Goal: Information Seeking & Learning: Learn about a topic

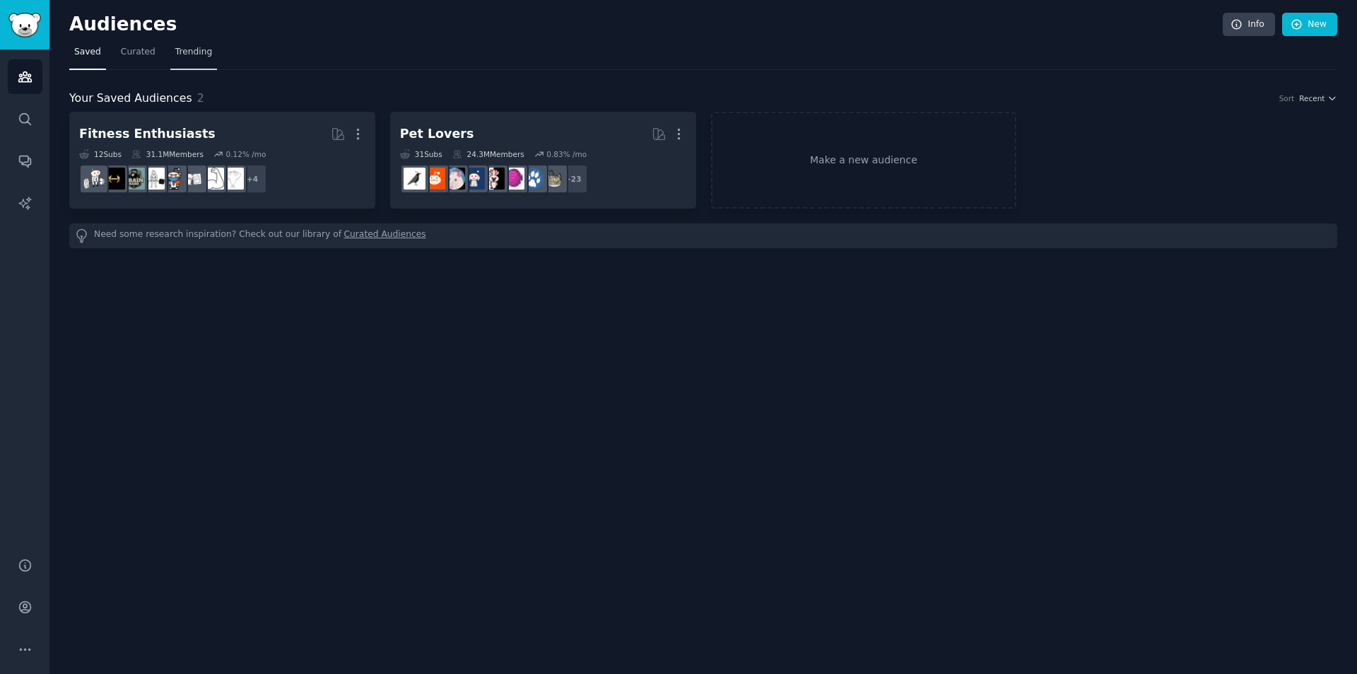
click at [175, 54] on span "Trending" at bounding box center [193, 52] width 37 height 13
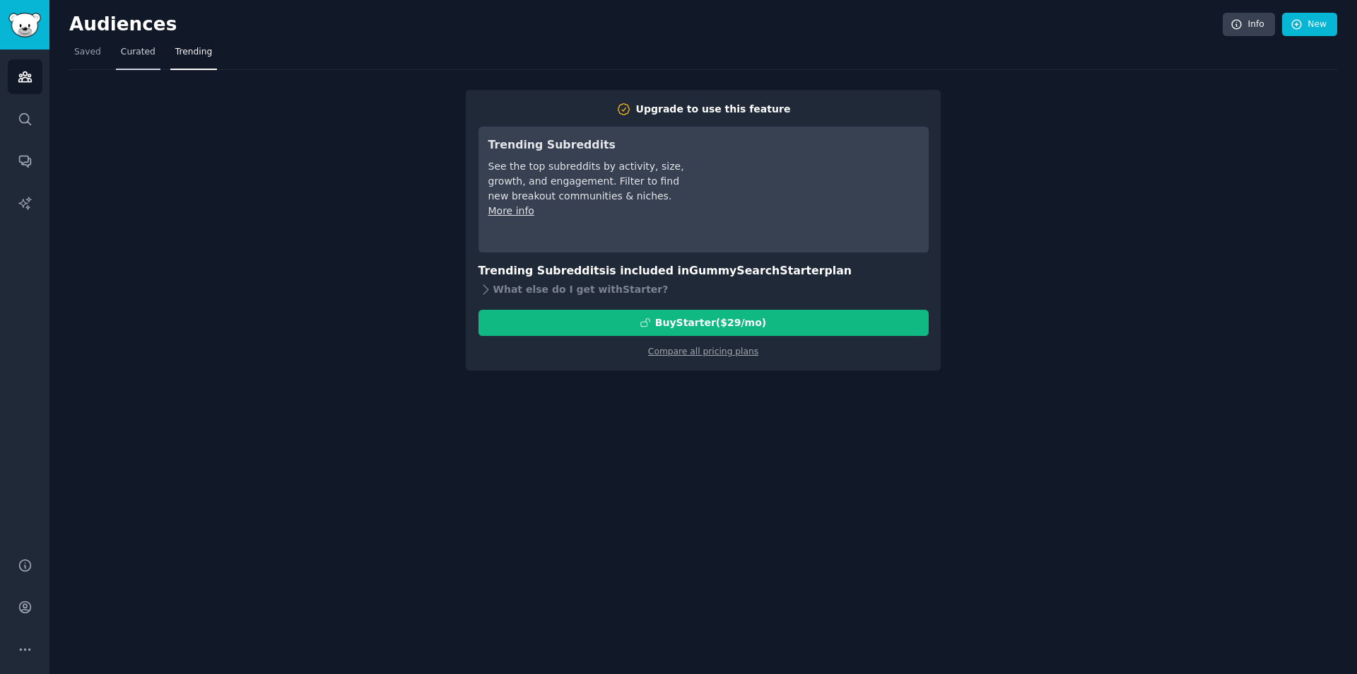
click at [123, 53] on span "Curated" at bounding box center [138, 52] width 35 height 13
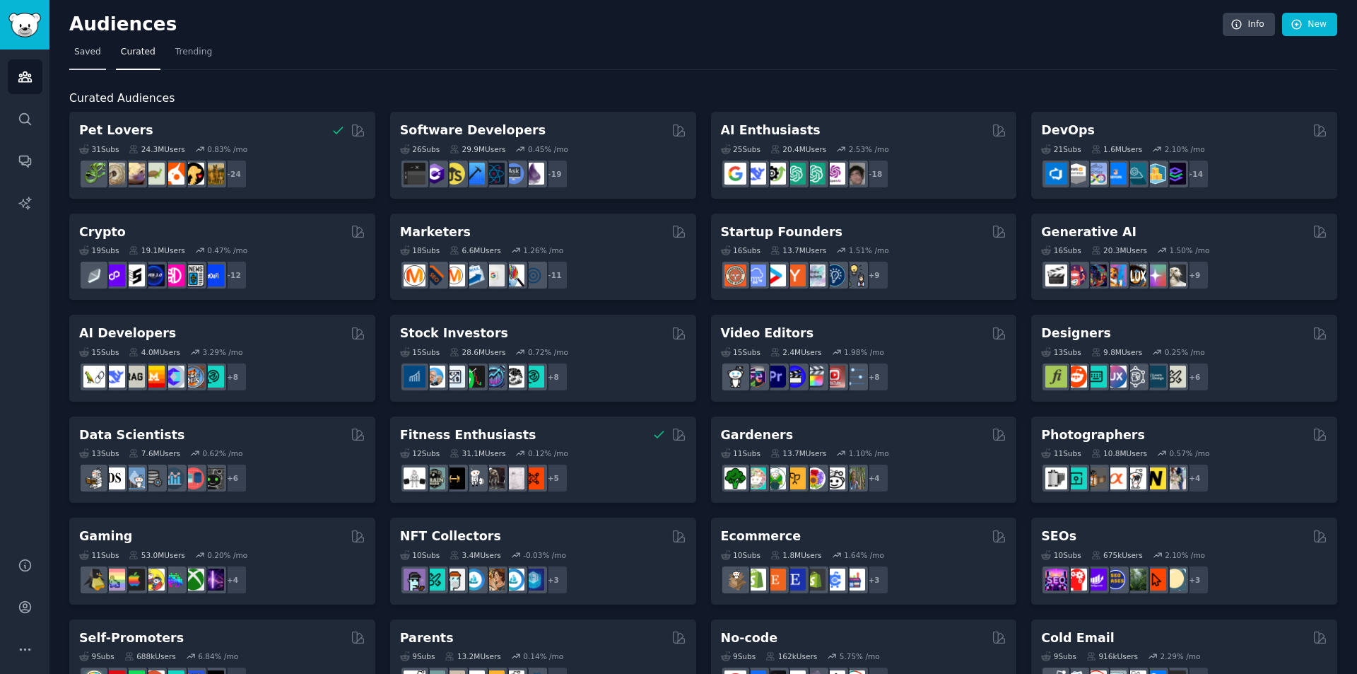
click at [72, 48] on link "Saved" at bounding box center [87, 55] width 37 height 29
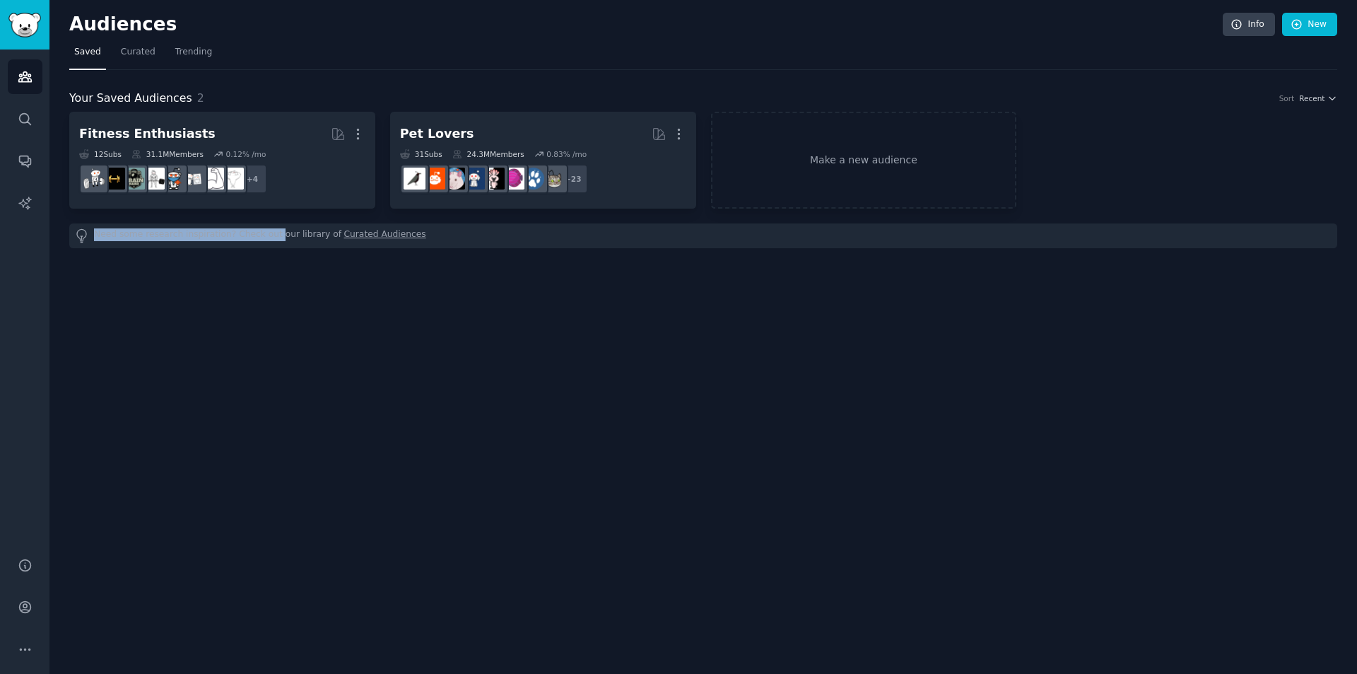
drag, startPoint x: 112, startPoint y: 233, endPoint x: 262, endPoint y: 236, distance: 149.9
click at [262, 236] on div "Need some research inspiration? Check out our library of Curated Audiences" at bounding box center [703, 235] width 1268 height 25
click at [344, 231] on link "Curated Audiences" at bounding box center [385, 235] width 82 height 15
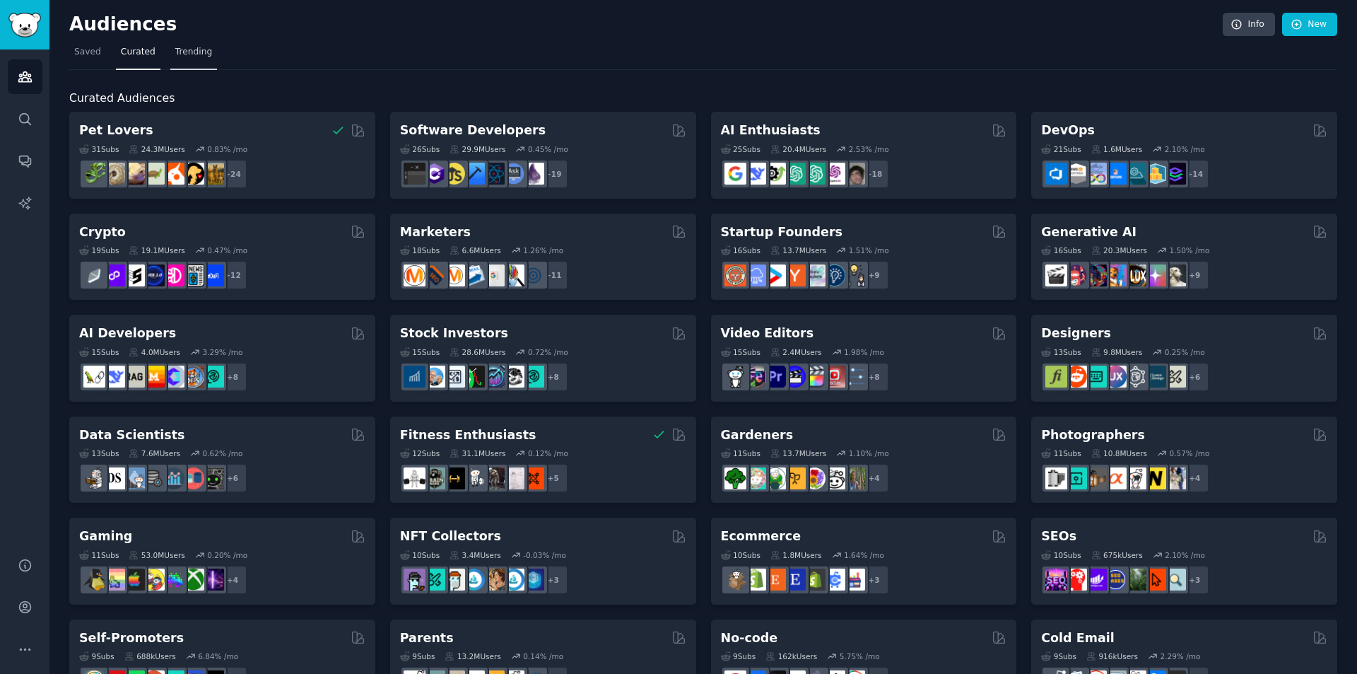
click at [173, 45] on link "Trending" at bounding box center [193, 55] width 47 height 29
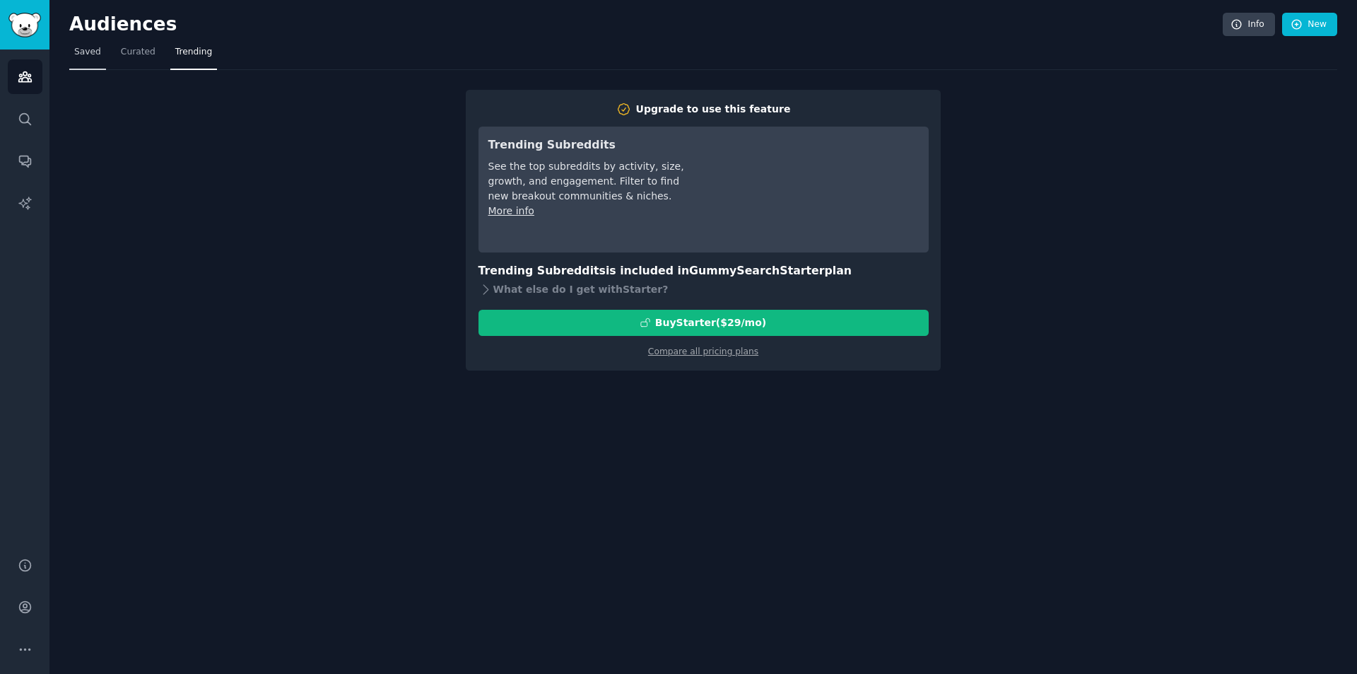
click at [87, 55] on span "Saved" at bounding box center [87, 52] width 27 height 13
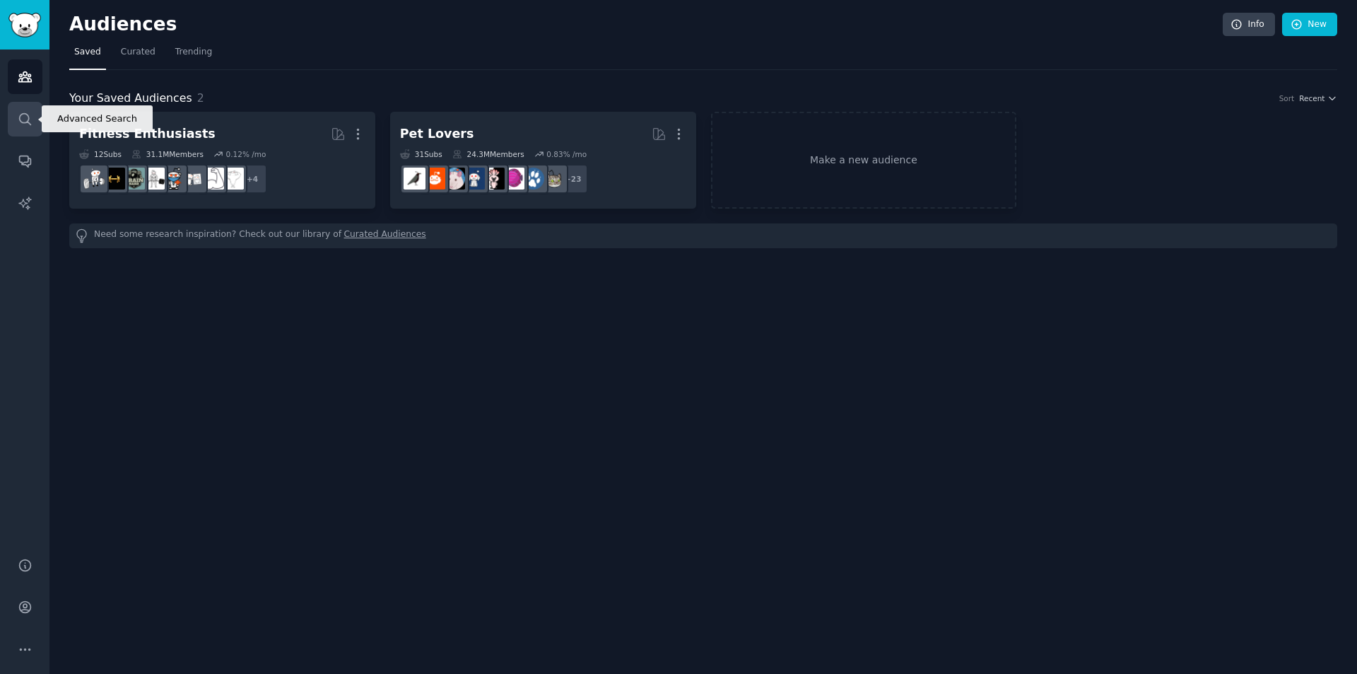
click at [16, 115] on link "Search" at bounding box center [25, 119] width 35 height 35
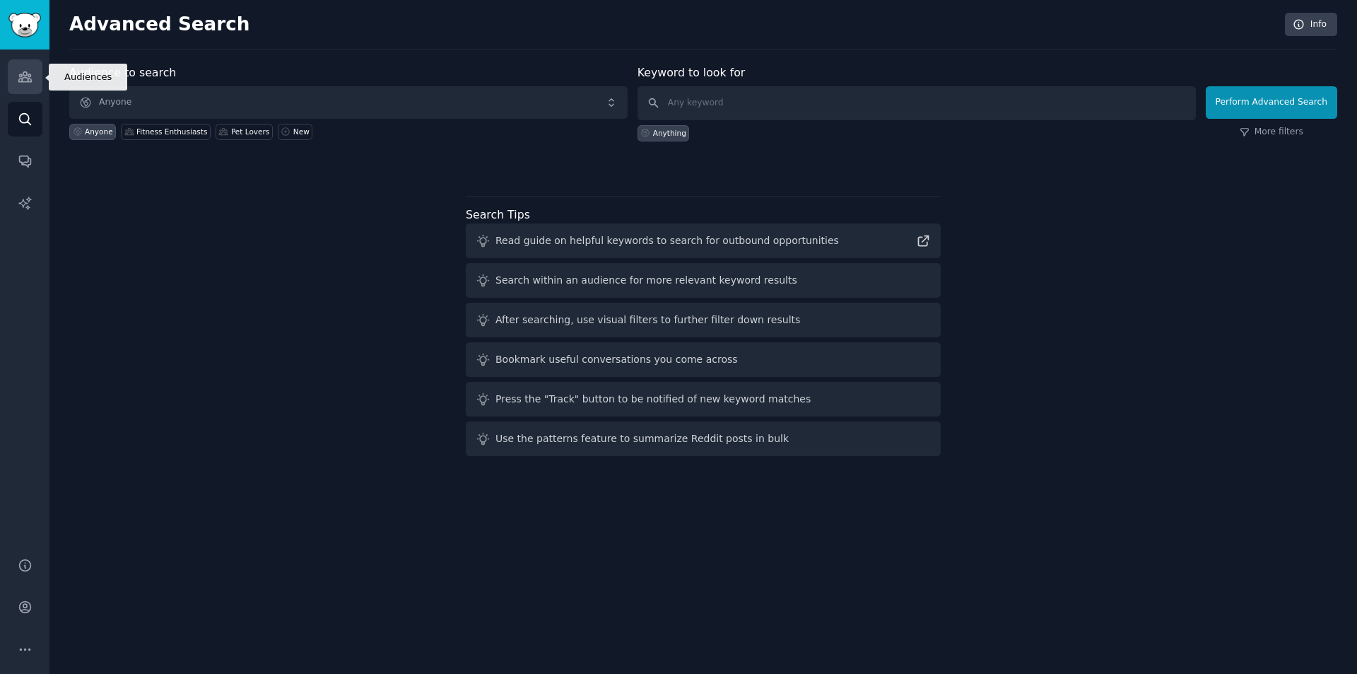
click at [18, 84] on link "Audiences" at bounding box center [25, 76] width 35 height 35
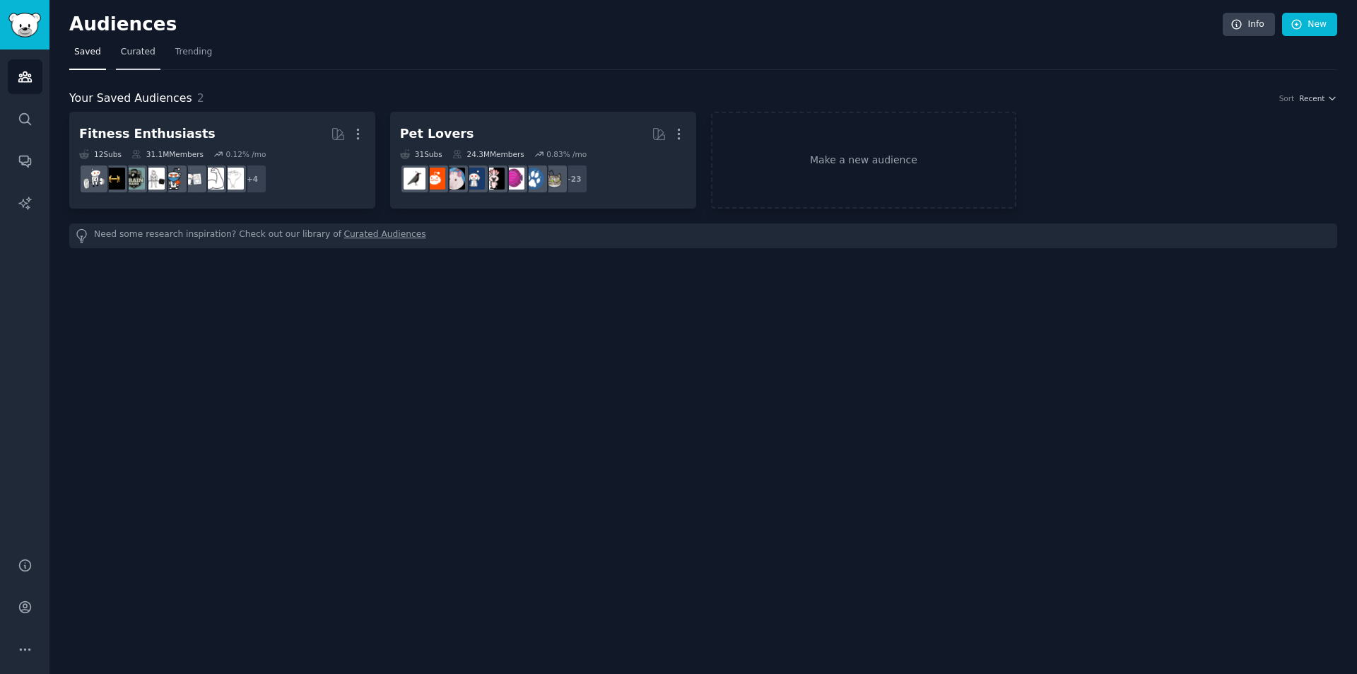
click at [124, 61] on link "Curated" at bounding box center [138, 55] width 45 height 29
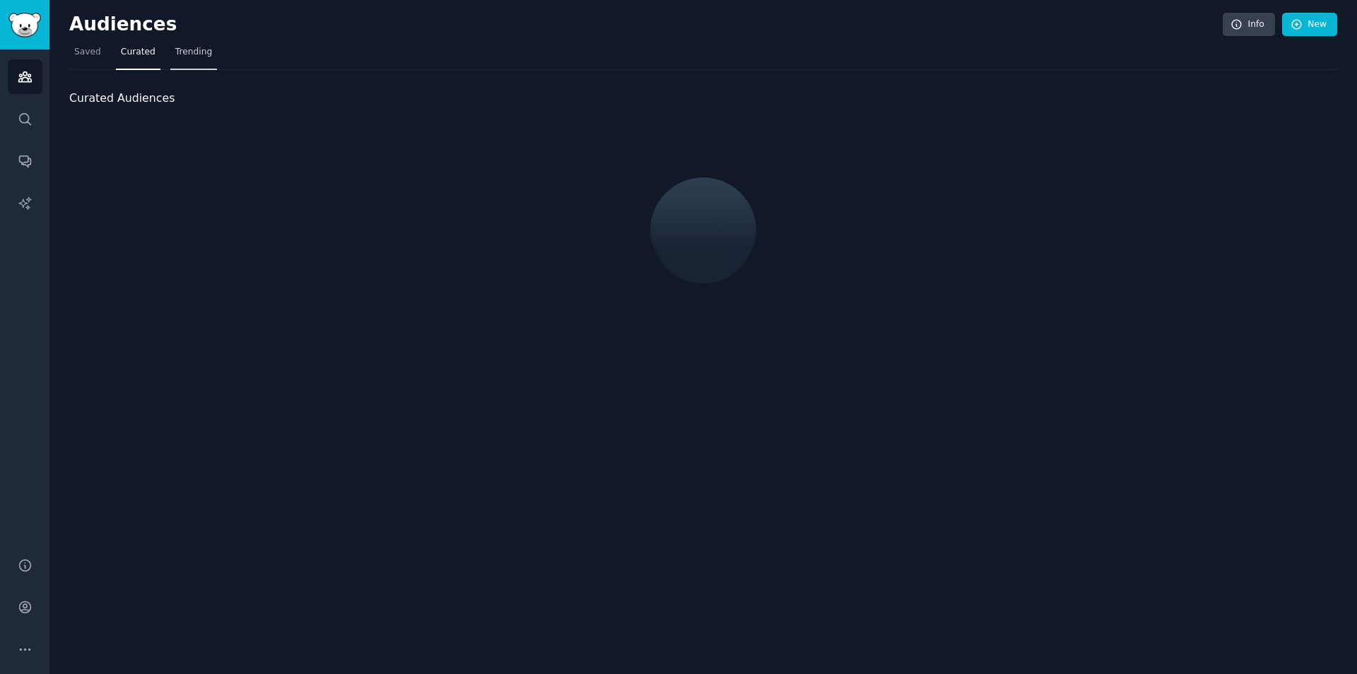
click at [170, 59] on link "Trending" at bounding box center [193, 55] width 47 height 29
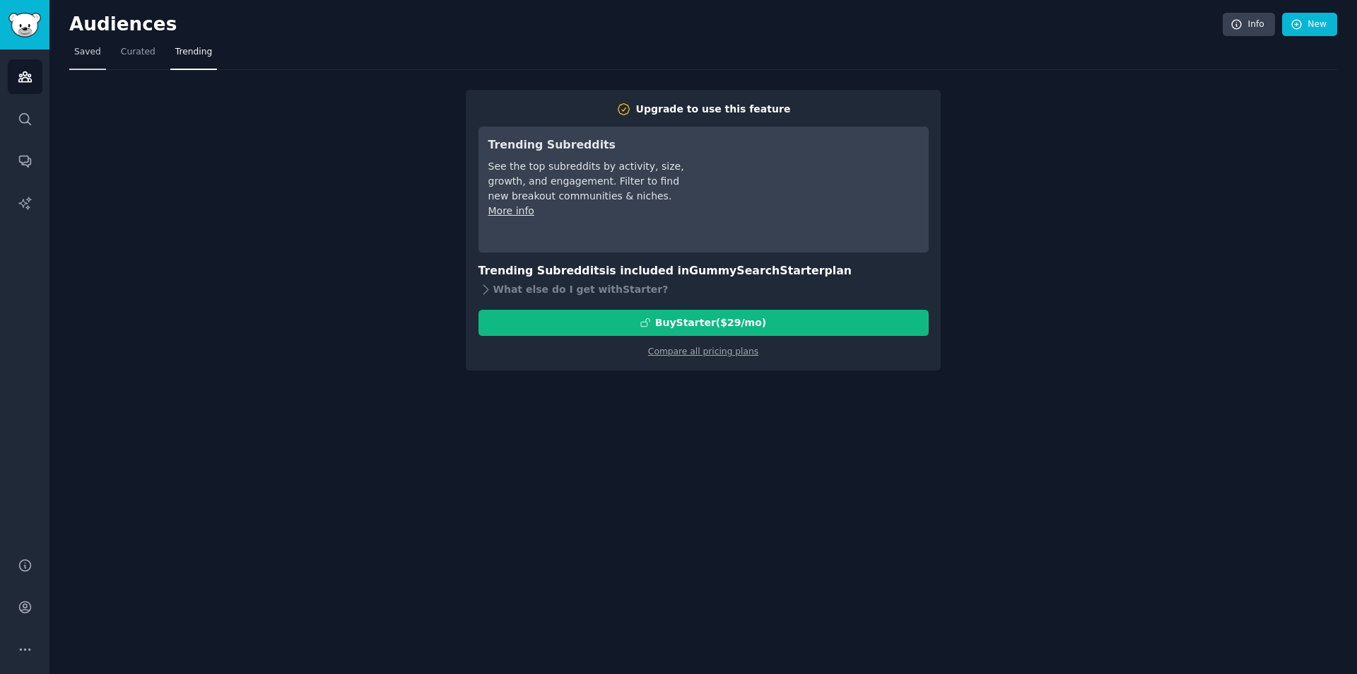
click at [81, 58] on span "Saved" at bounding box center [87, 52] width 27 height 13
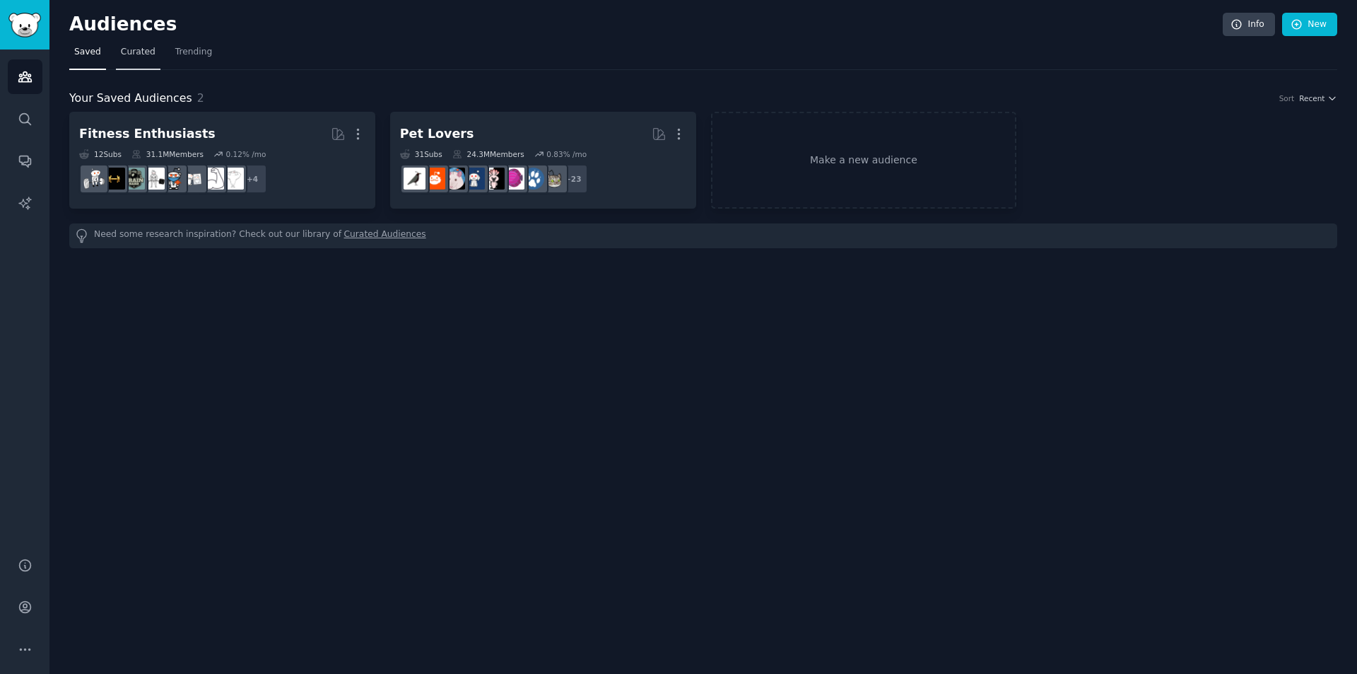
click at [129, 49] on span "Curated" at bounding box center [138, 52] width 35 height 13
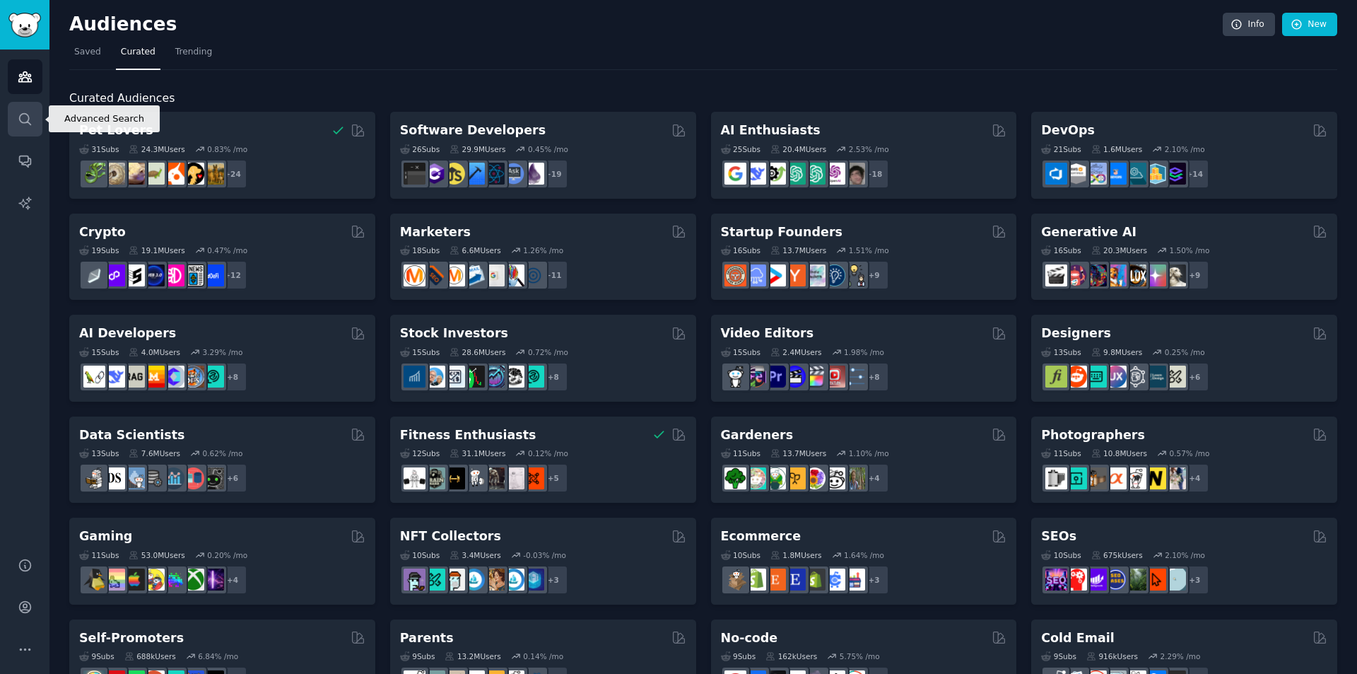
click at [30, 110] on link "Search" at bounding box center [25, 119] width 35 height 35
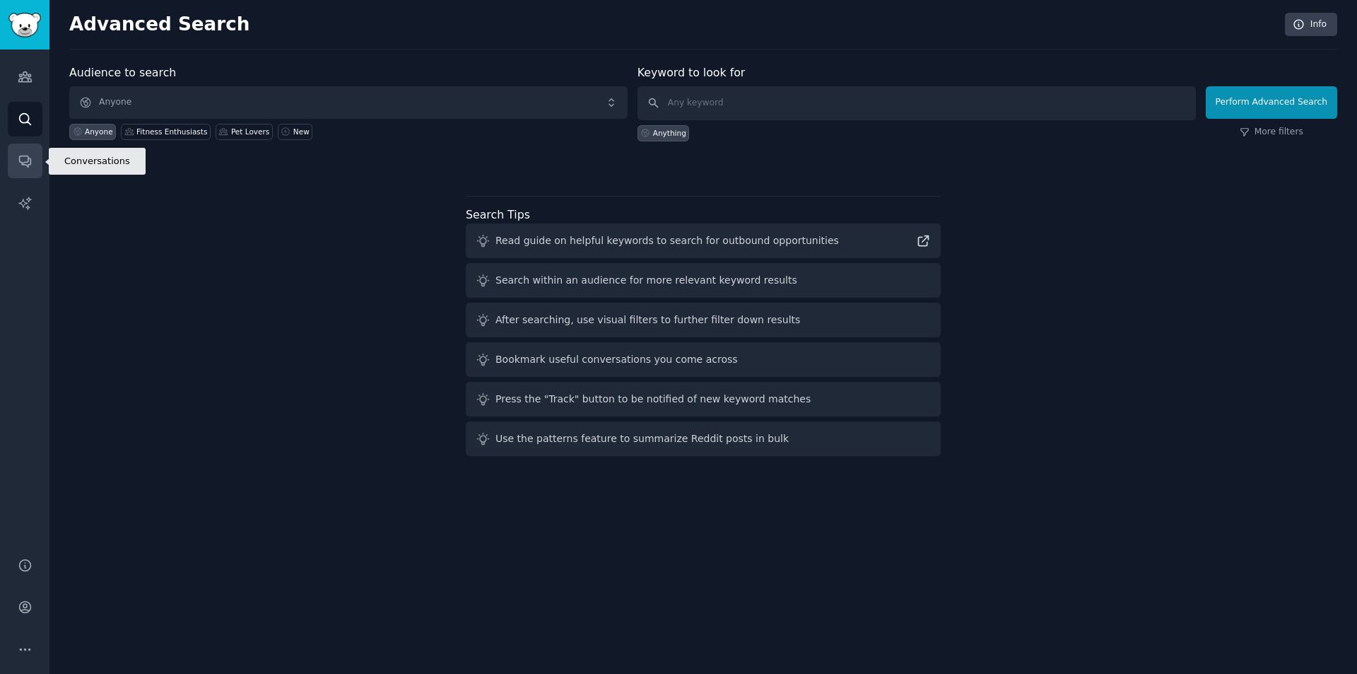
click at [9, 165] on link "Conversations" at bounding box center [25, 160] width 35 height 35
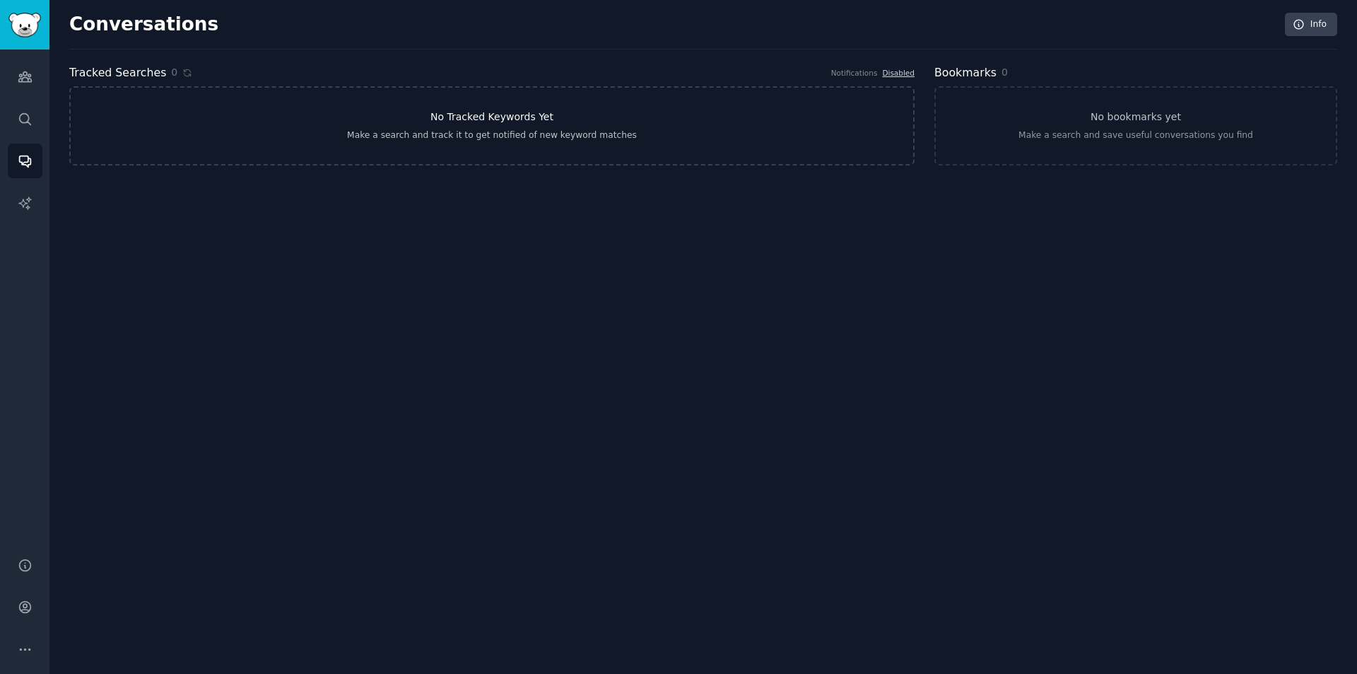
click at [497, 121] on h3 "No Tracked Keywords Yet" at bounding box center [491, 117] width 123 height 15
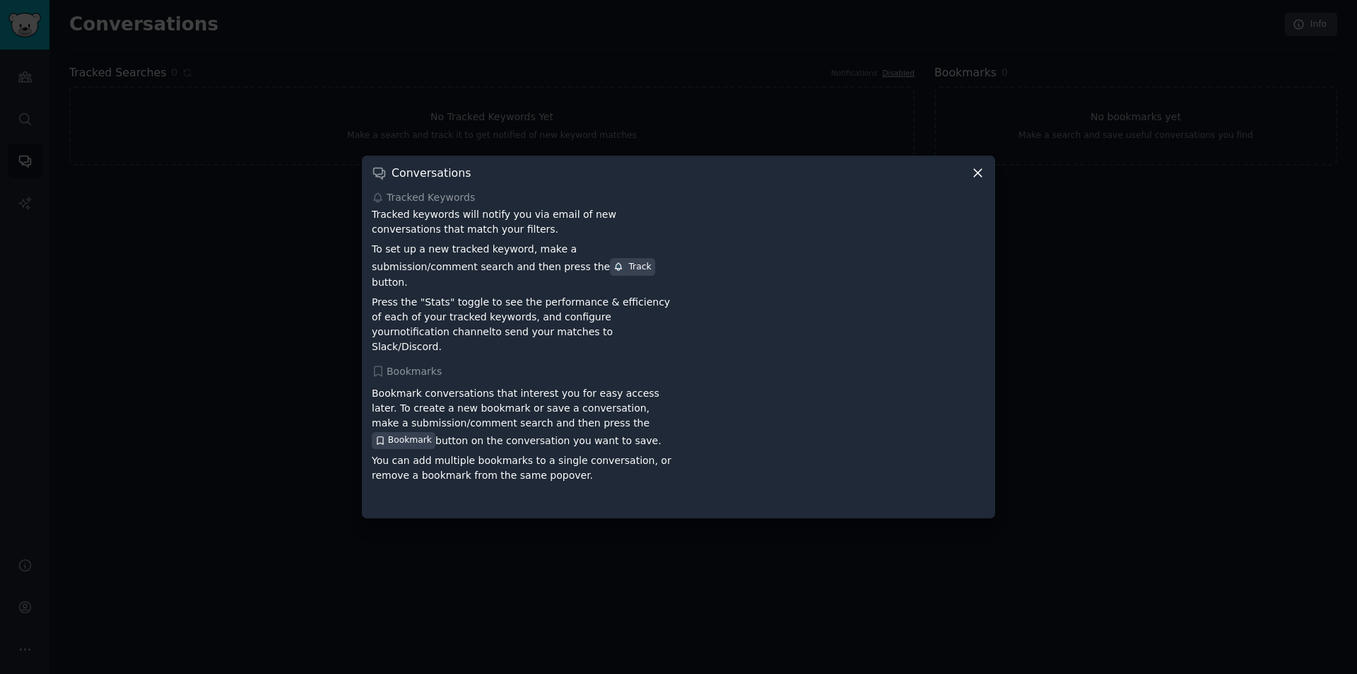
click at [974, 180] on icon at bounding box center [978, 172] width 15 height 15
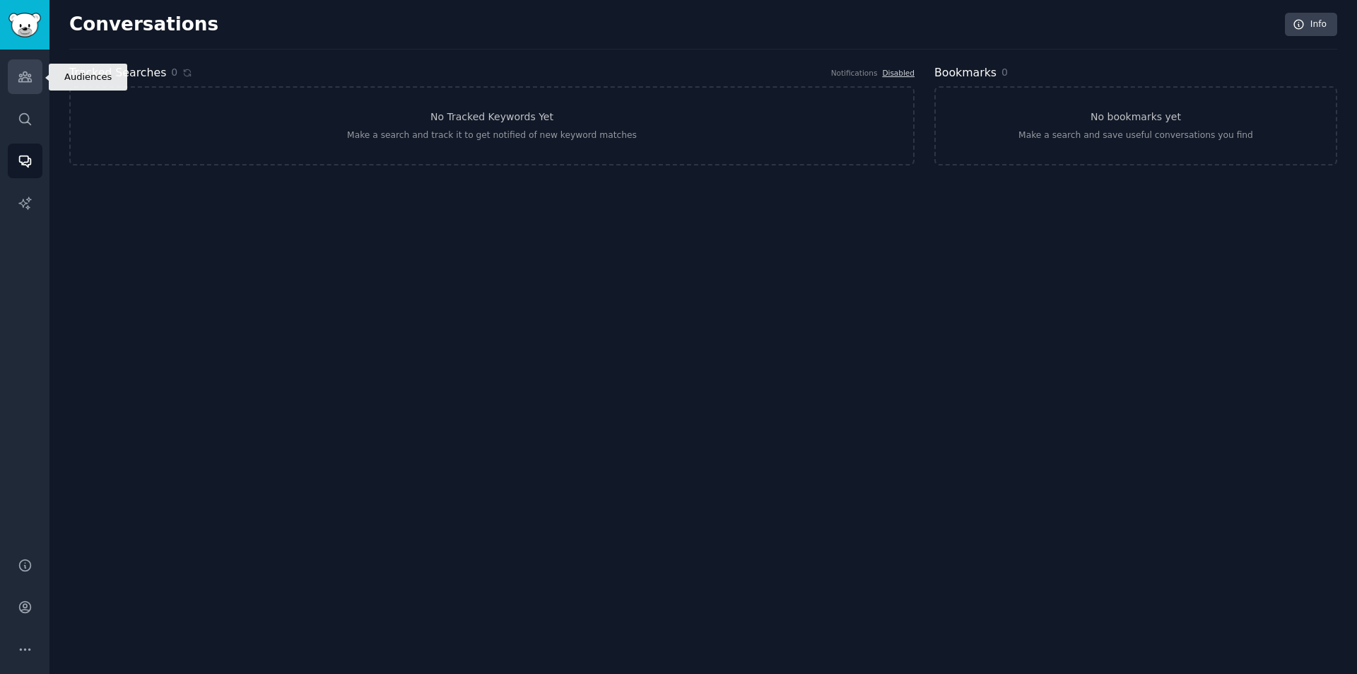
click at [16, 76] on link "Audiences" at bounding box center [25, 76] width 35 height 35
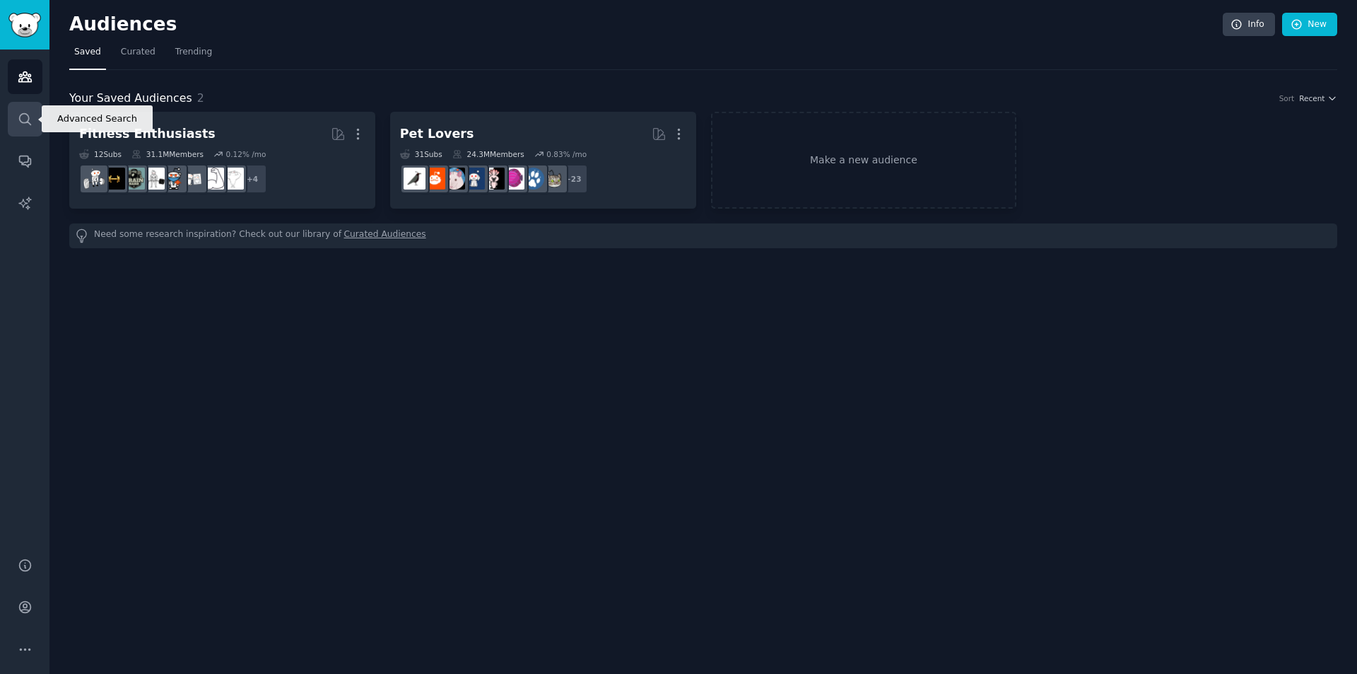
click at [18, 127] on link "Search" at bounding box center [25, 119] width 35 height 35
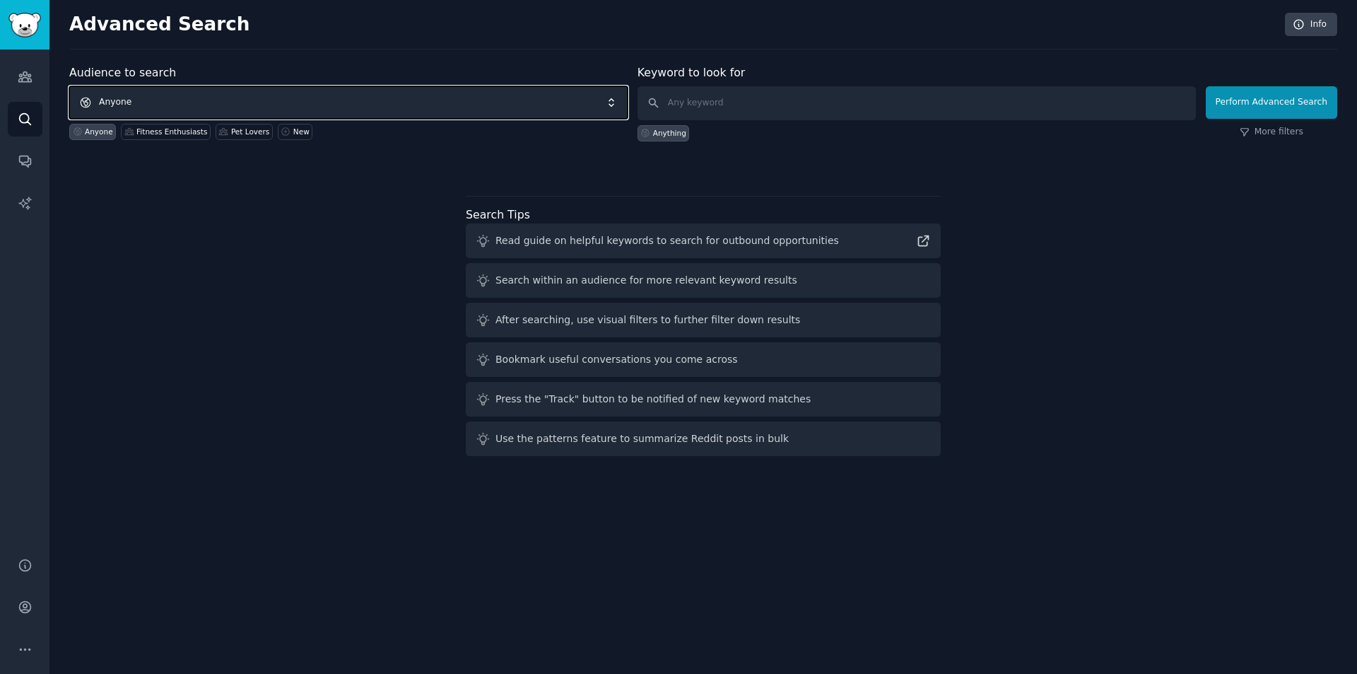
click at [507, 98] on span "Anyone" at bounding box center [348, 102] width 558 height 33
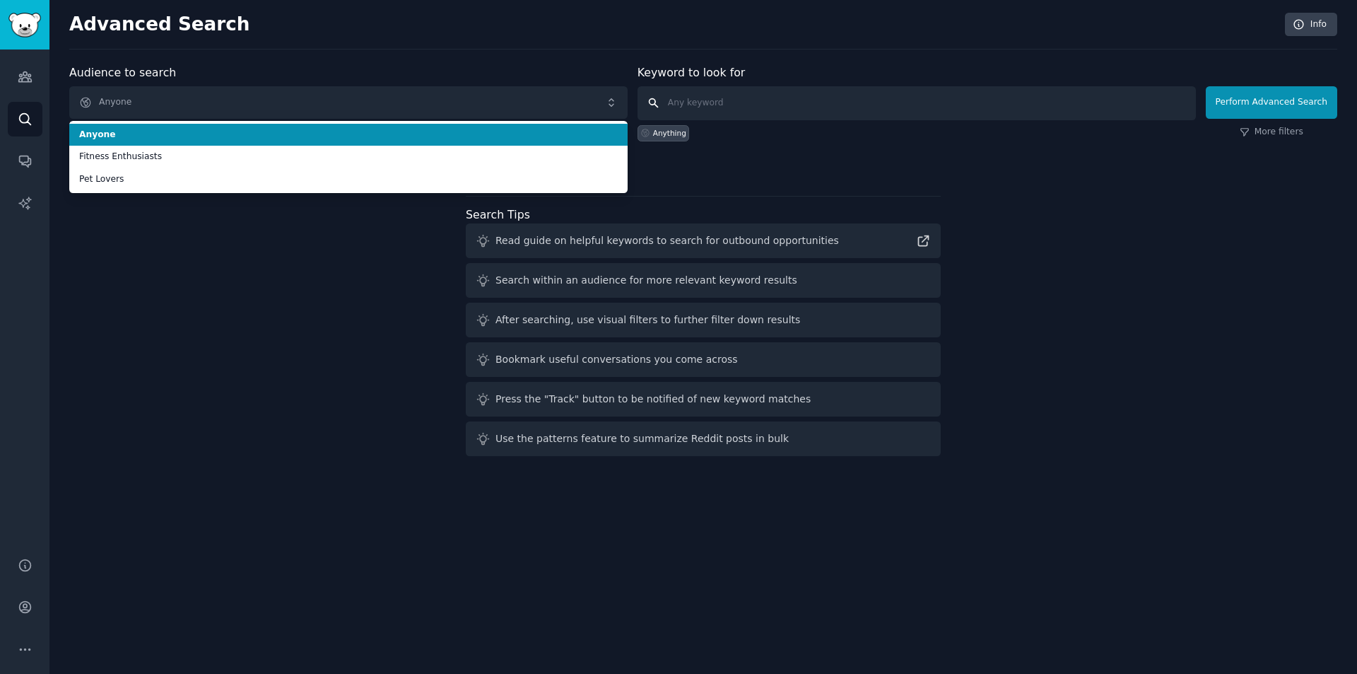
click at [801, 98] on input "text" at bounding box center [917, 103] width 558 height 34
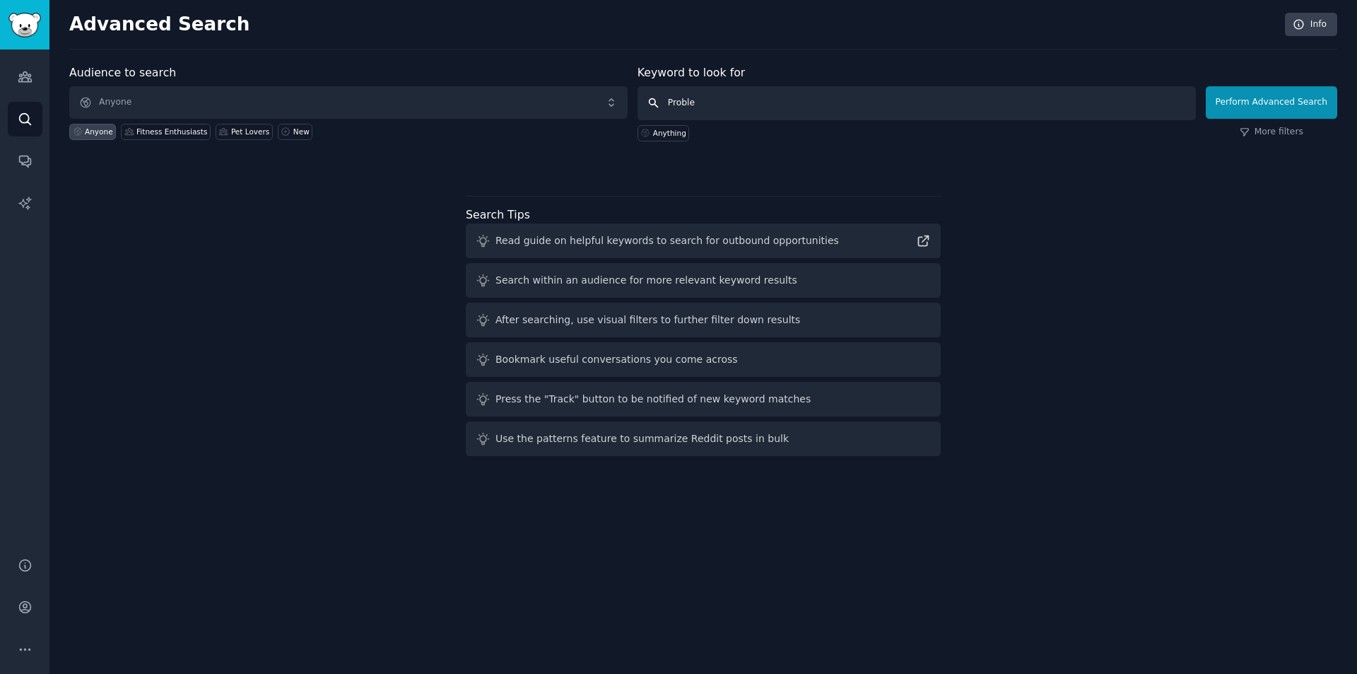
type input "Problem"
click button "Perform Advanced Search" at bounding box center [1271, 102] width 131 height 33
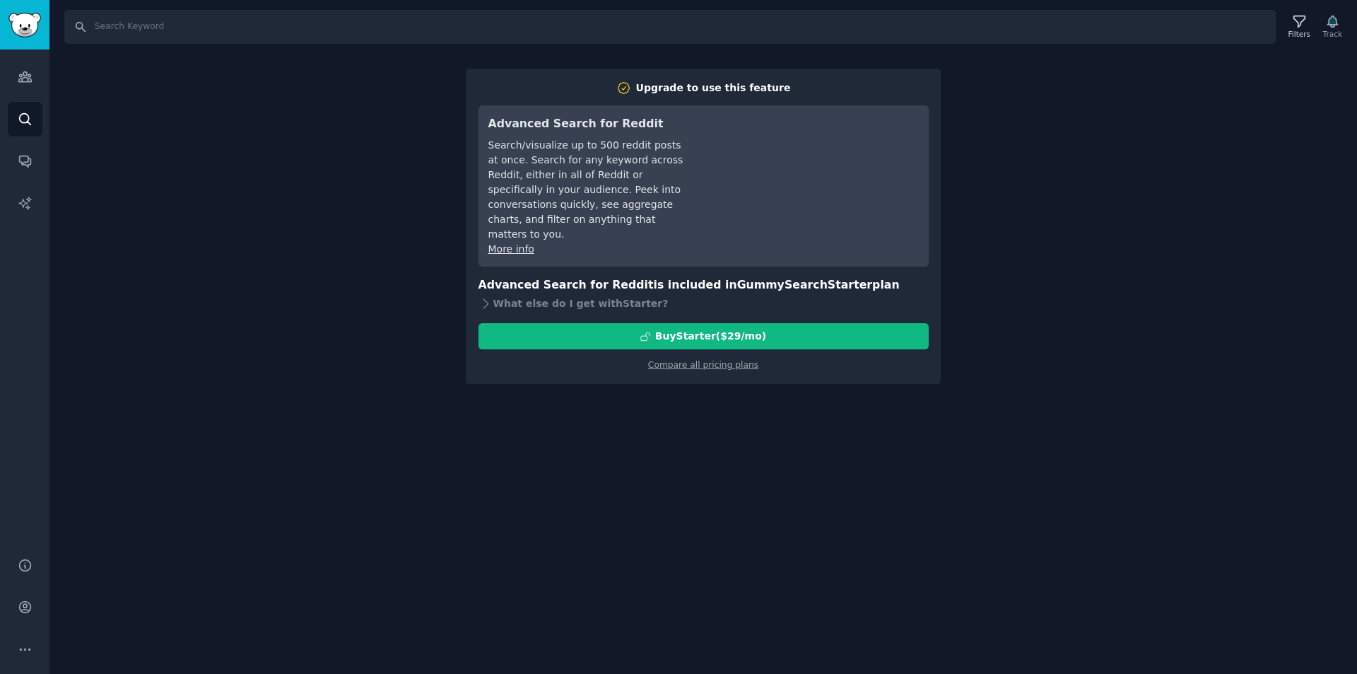
click at [1140, 59] on div "Search Filters Track Upgrade to use this feature Advanced Search for Reddit Sea…" at bounding box center [703, 337] width 1308 height 674
click at [680, 360] on link "Compare all pricing plans" at bounding box center [703, 365] width 110 height 10
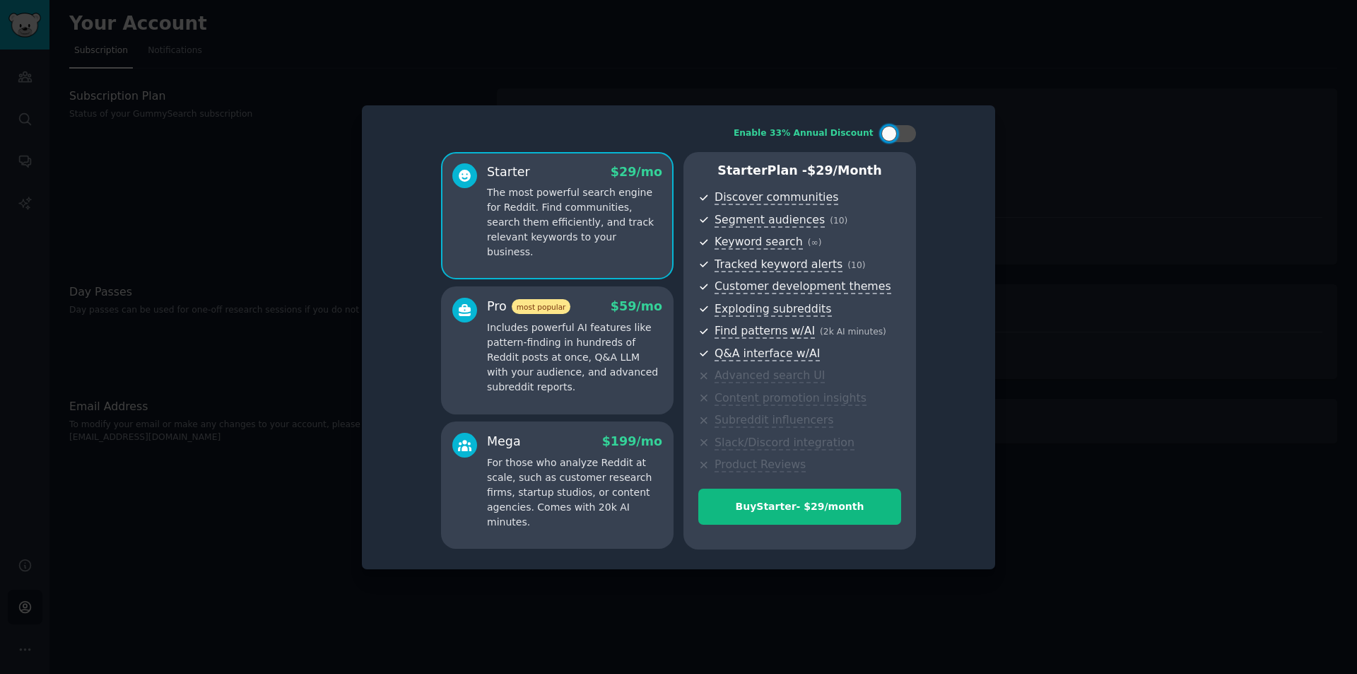
click at [1078, 102] on div at bounding box center [678, 337] width 1357 height 674
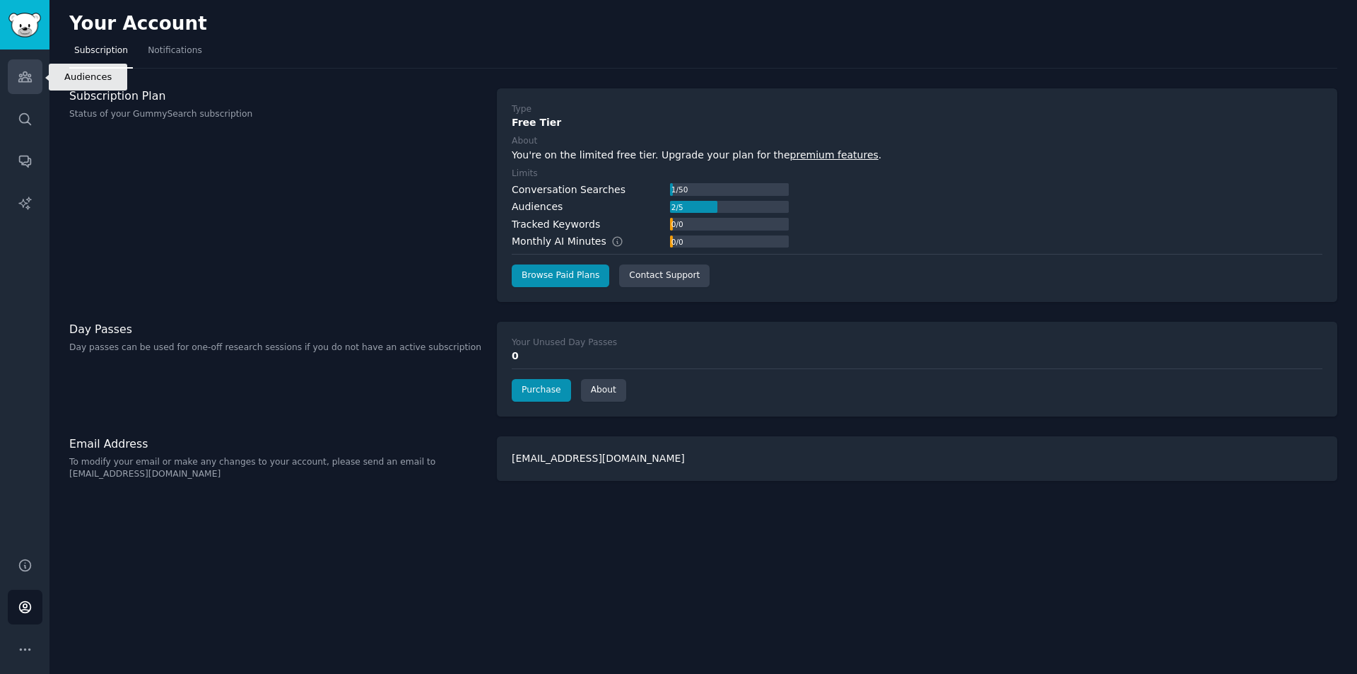
click at [21, 80] on icon "Sidebar" at bounding box center [24, 77] width 13 height 10
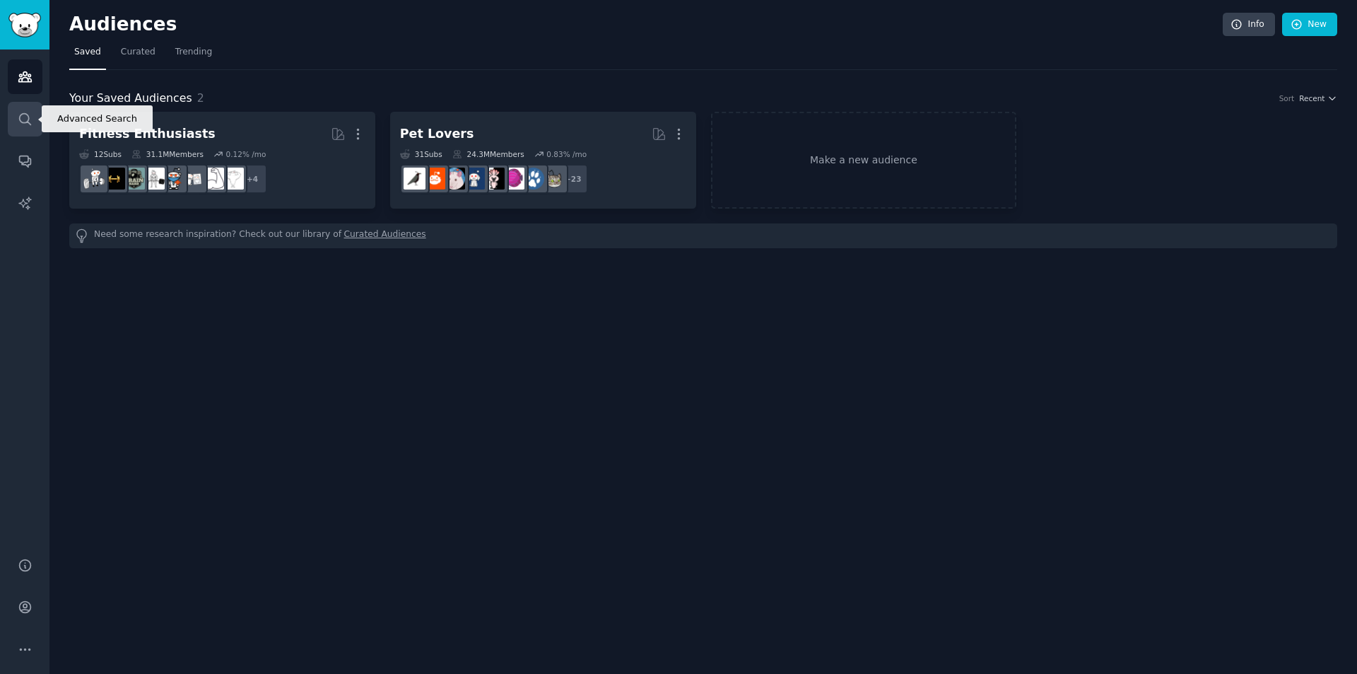
click at [19, 119] on icon "Sidebar" at bounding box center [24, 118] width 11 height 11
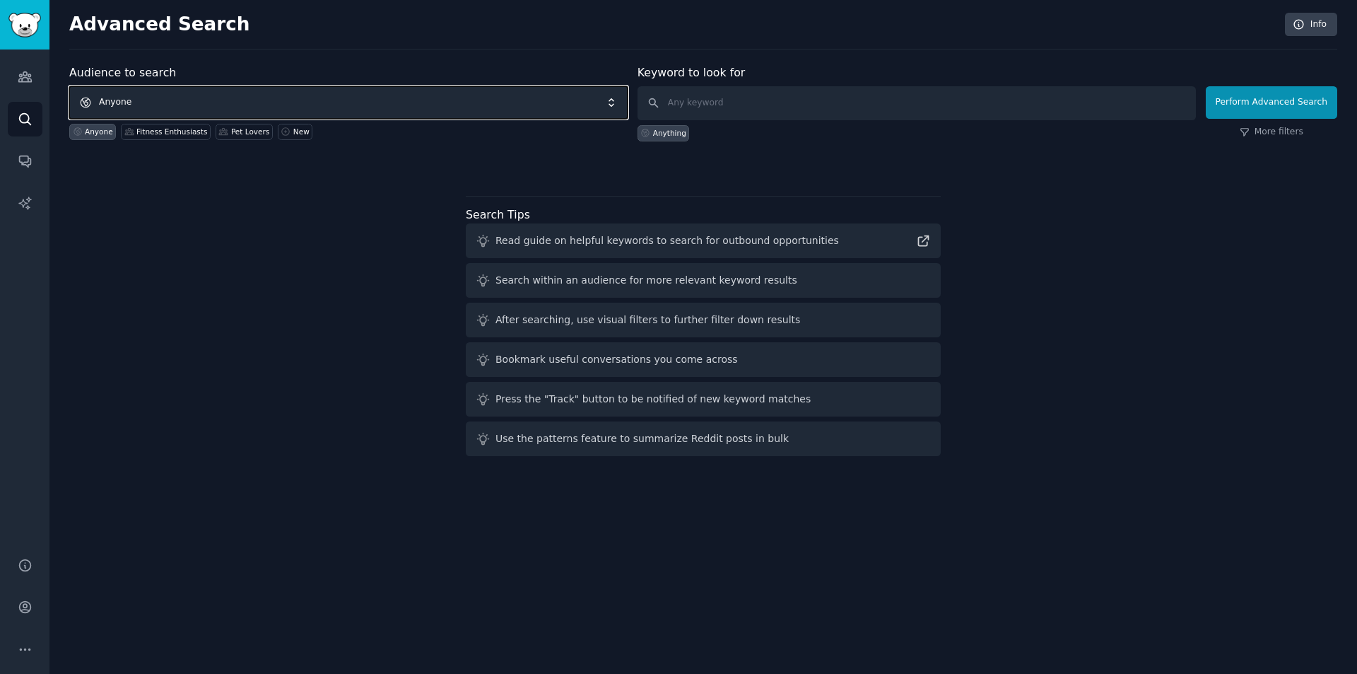
click at [230, 96] on span "Anyone" at bounding box center [348, 102] width 558 height 33
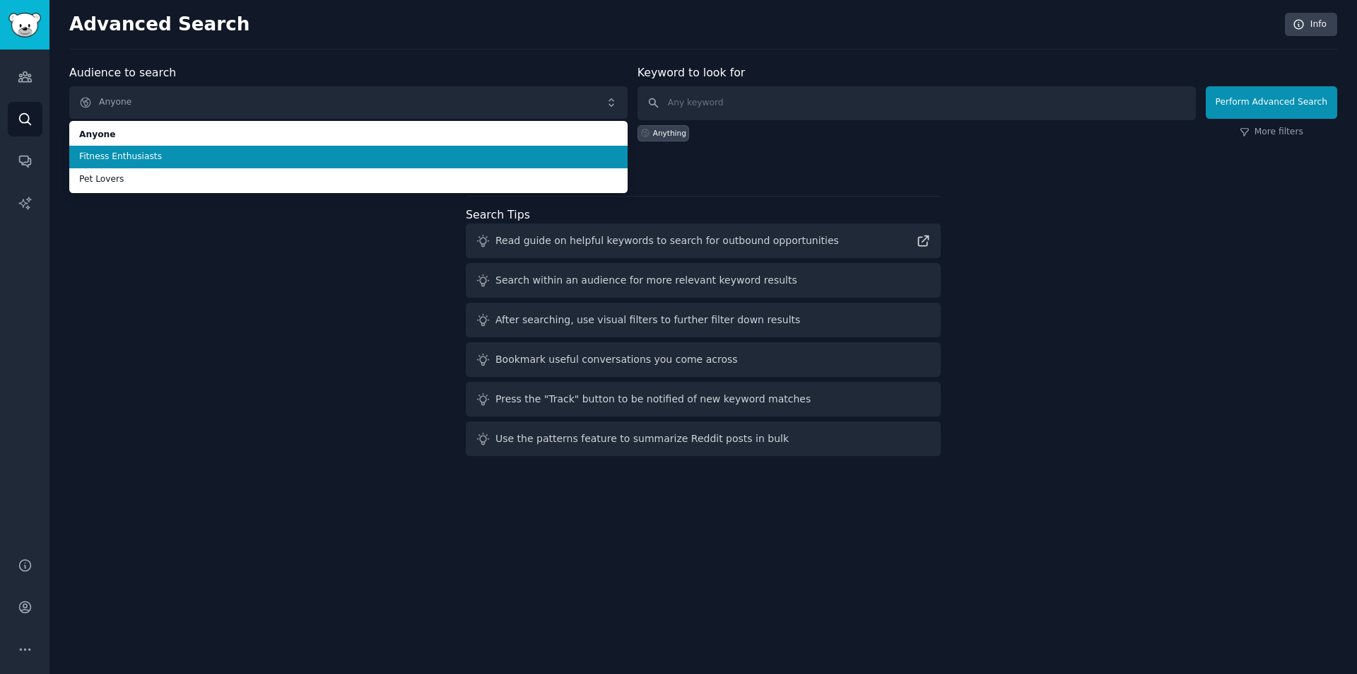
click at [221, 155] on span "Fitness Enthusiasts" at bounding box center [348, 157] width 539 height 13
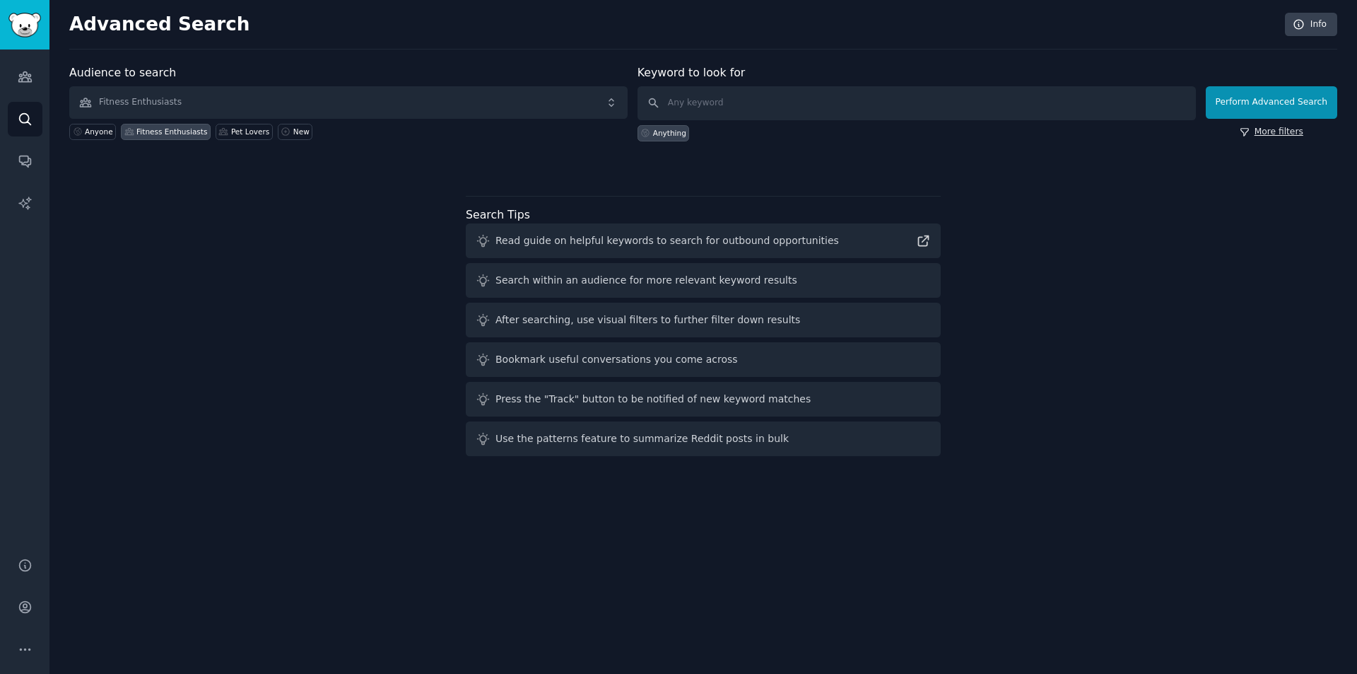
click at [1284, 134] on link "More filters" at bounding box center [1272, 132] width 64 height 13
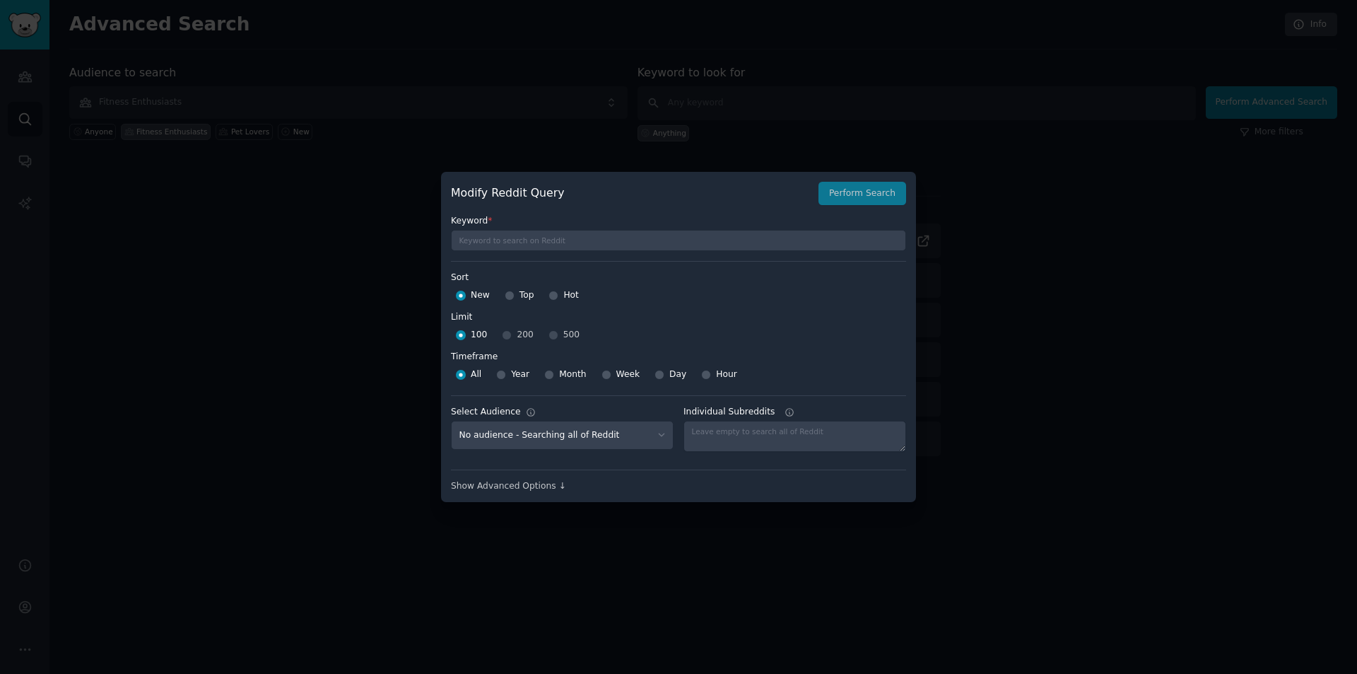
click at [379, 207] on div at bounding box center [678, 337] width 1357 height 674
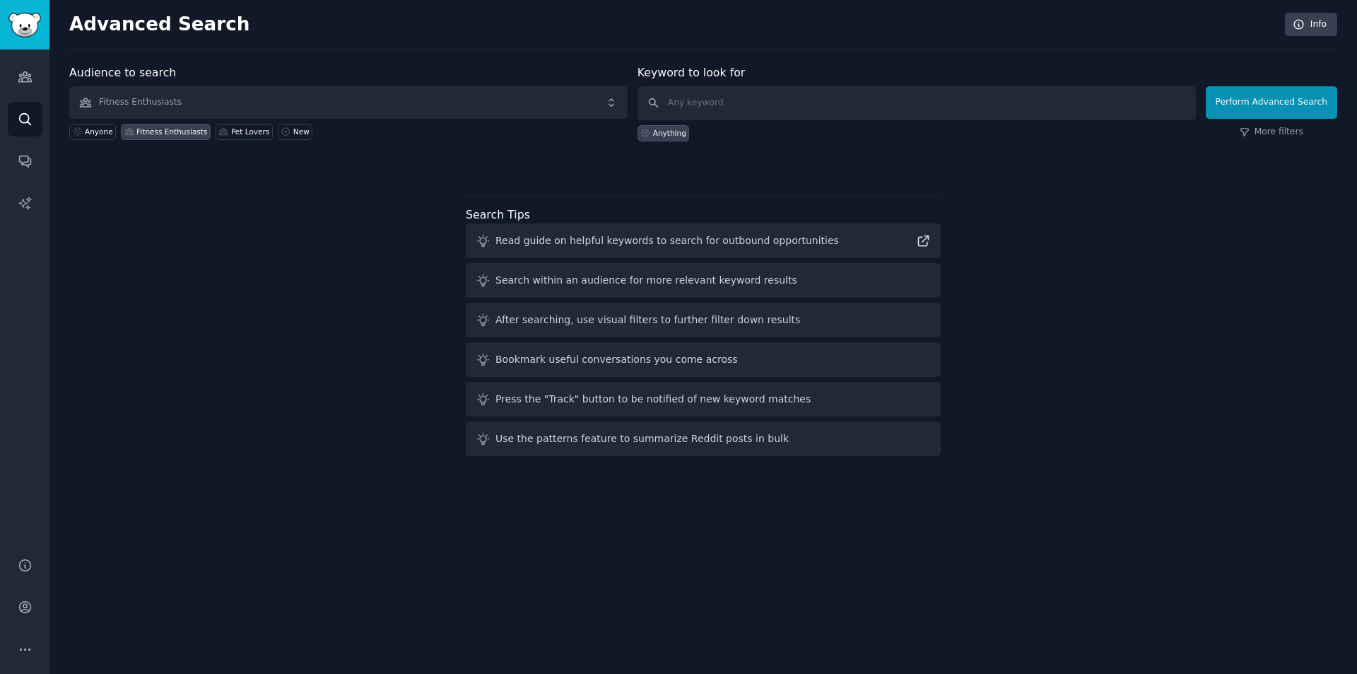
click at [684, 276] on div "Search within an audience for more relevant keyword results" at bounding box center [646, 280] width 302 height 15
click at [666, 297] on div "Search within an audience for more relevant keyword results" at bounding box center [703, 280] width 475 height 35
click at [922, 238] on icon at bounding box center [923, 240] width 15 height 15
click at [18, 66] on link "Audiences" at bounding box center [25, 76] width 35 height 35
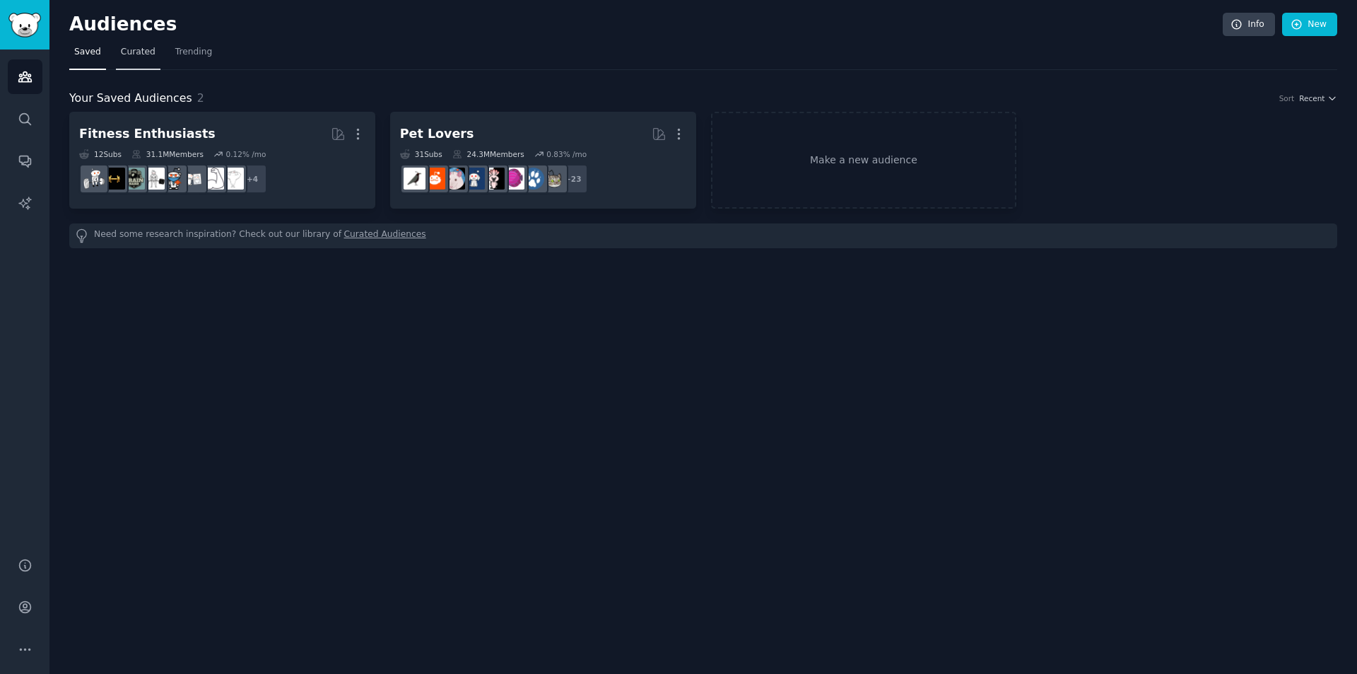
click at [121, 54] on span "Curated" at bounding box center [138, 52] width 35 height 13
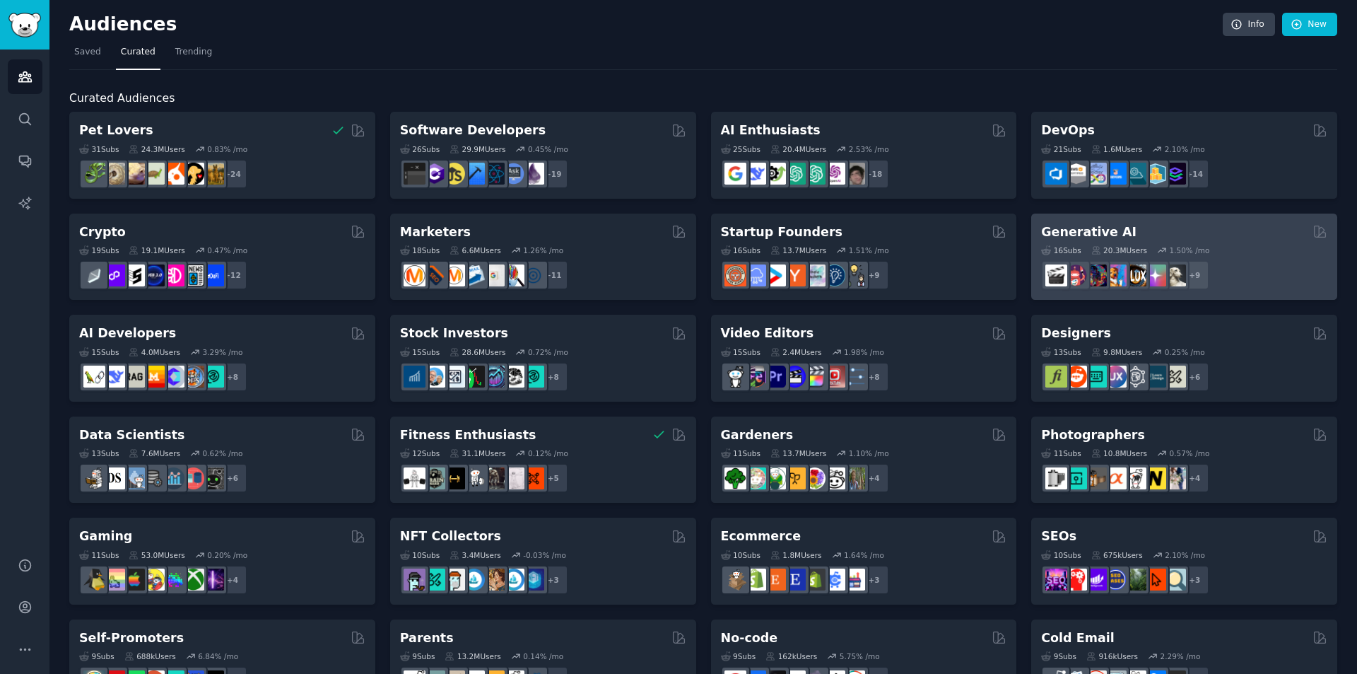
click at [1254, 222] on div "Generative AI 16 Sub s 20.3M Users 1.50 % /mo + 9" at bounding box center [1184, 256] width 306 height 87
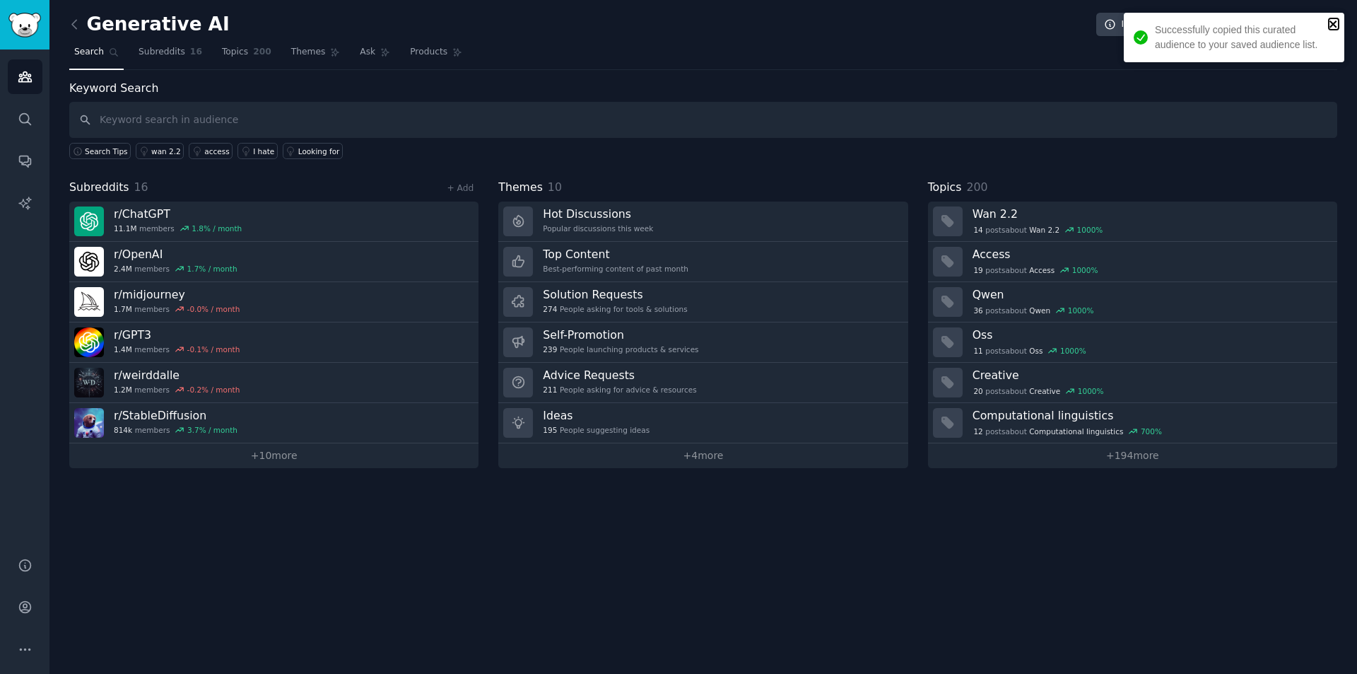
click at [1335, 18] on icon "close" at bounding box center [1334, 23] width 10 height 11
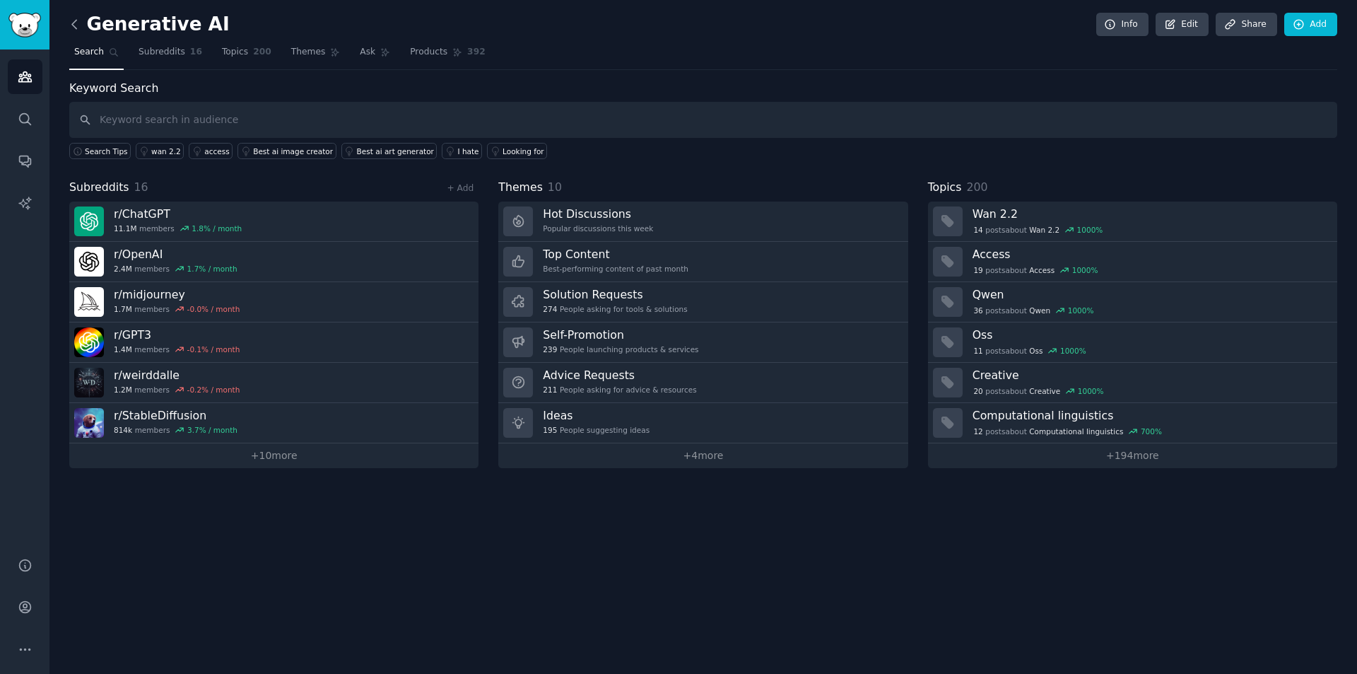
click at [74, 30] on icon at bounding box center [74, 24] width 15 height 15
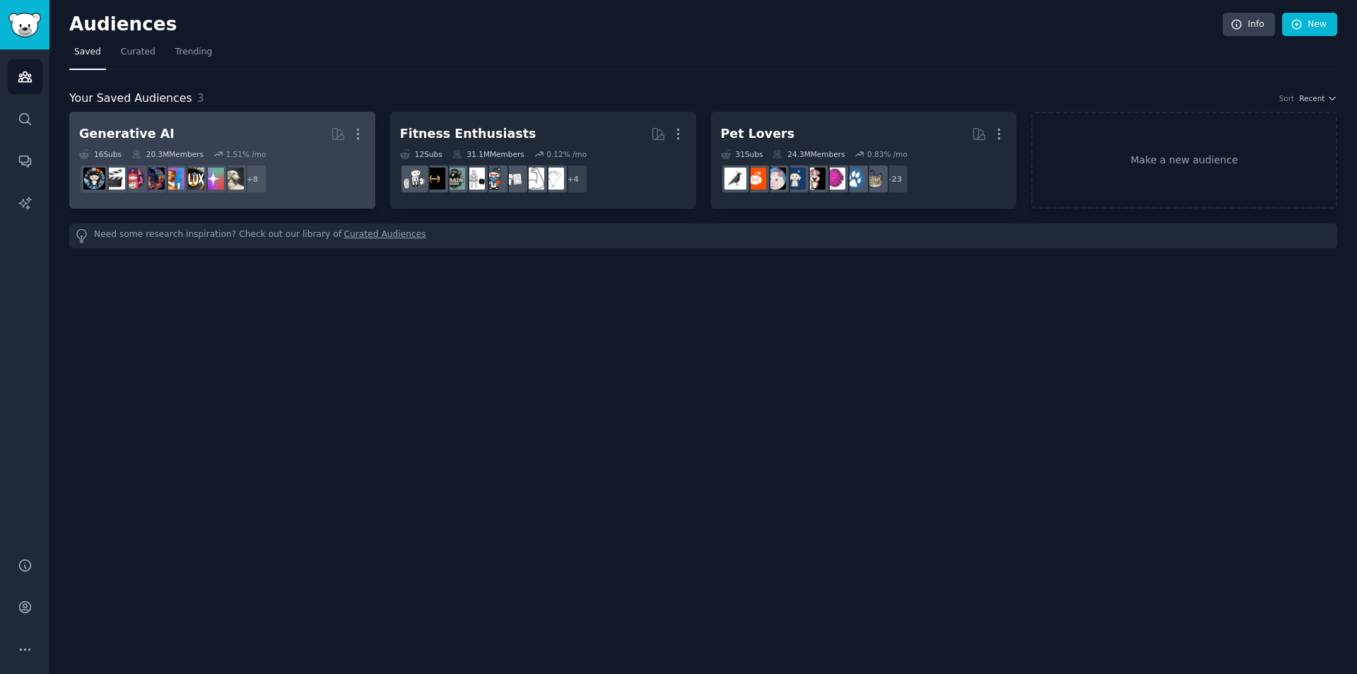
click at [257, 136] on h2 "Generative AI More" at bounding box center [222, 134] width 286 height 25
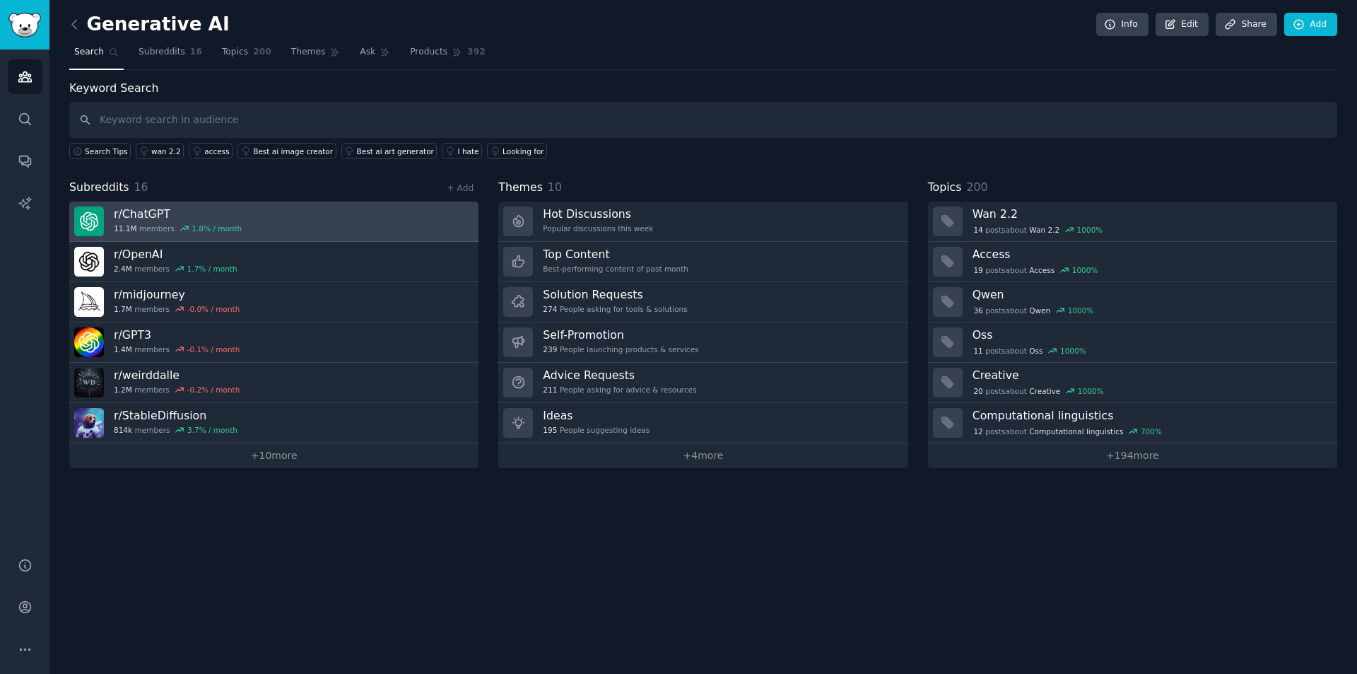
click at [288, 218] on link "r/ ChatGPT 11.1M members 1.8 % / month" at bounding box center [273, 221] width 409 height 40
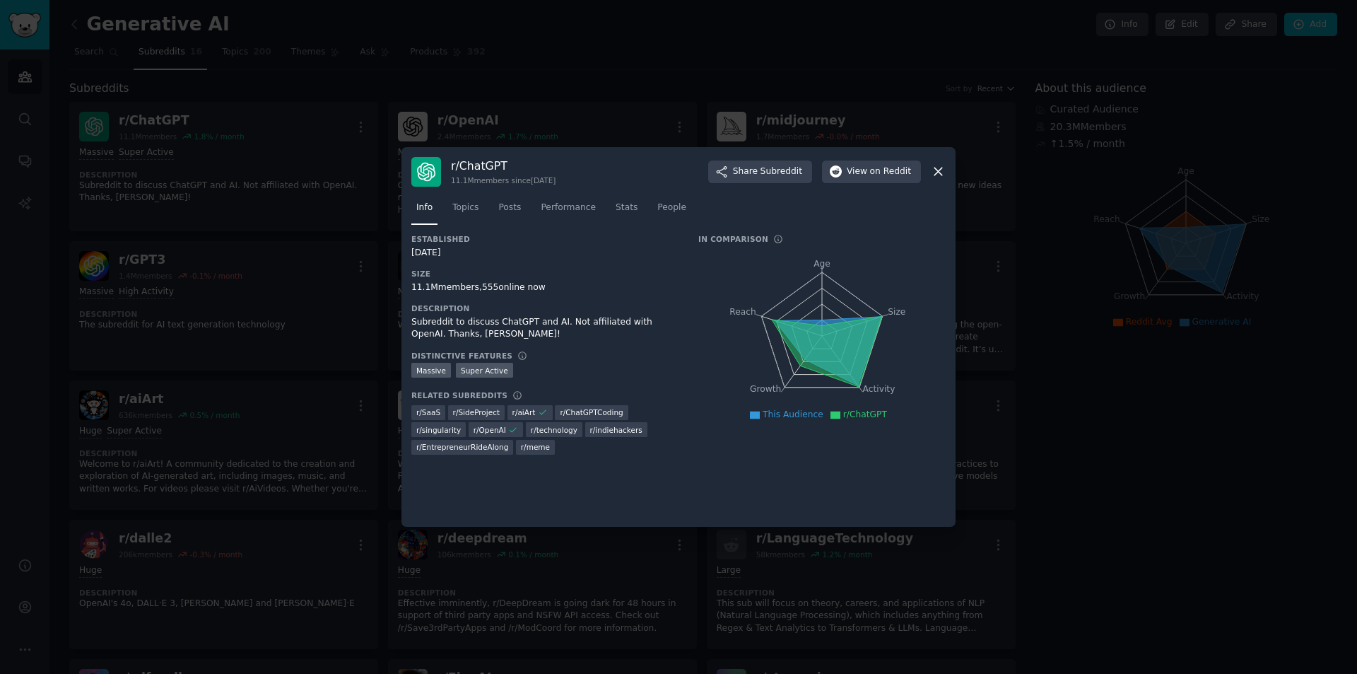
click at [930, 170] on div "r/ ChatGPT 11.1M members since 12/01/2022 Share Subreddit View on Reddit" at bounding box center [678, 172] width 534 height 30
click at [937, 170] on icon at bounding box center [938, 171] width 15 height 15
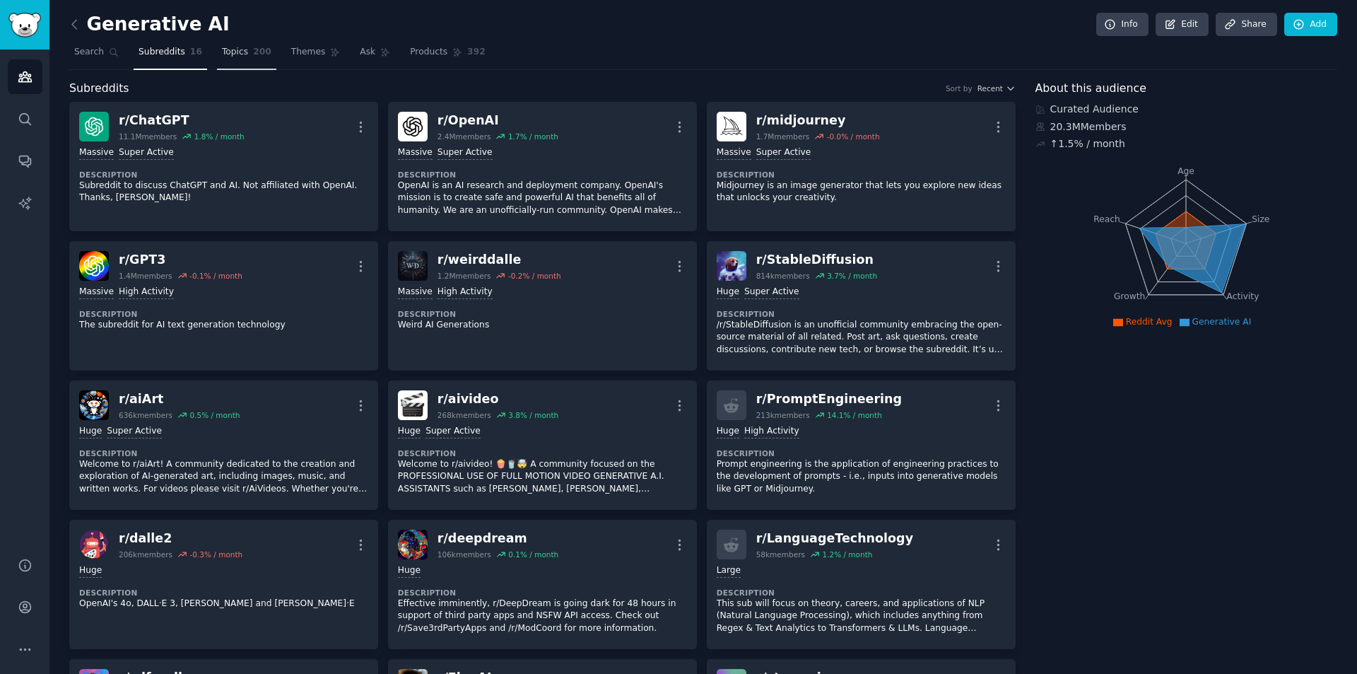
click at [222, 47] on span "Topics" at bounding box center [235, 52] width 26 height 13
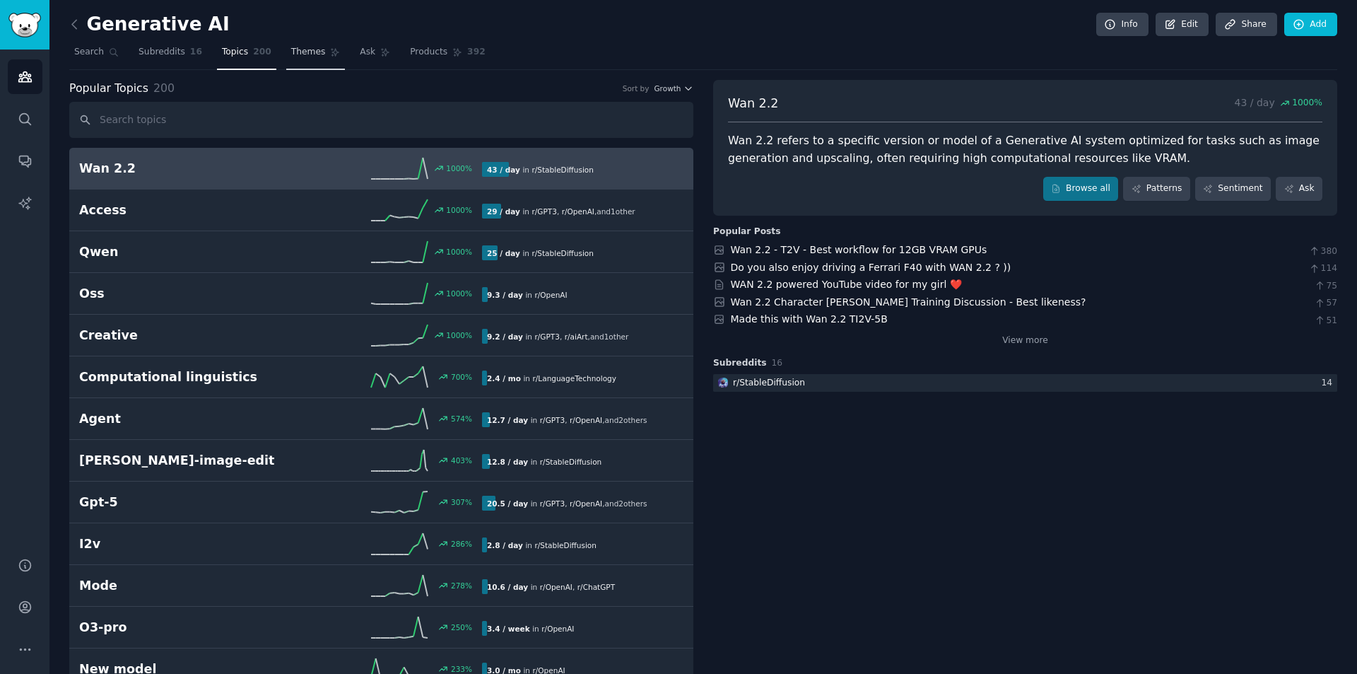
click at [305, 52] on span "Themes" at bounding box center [308, 52] width 35 height 13
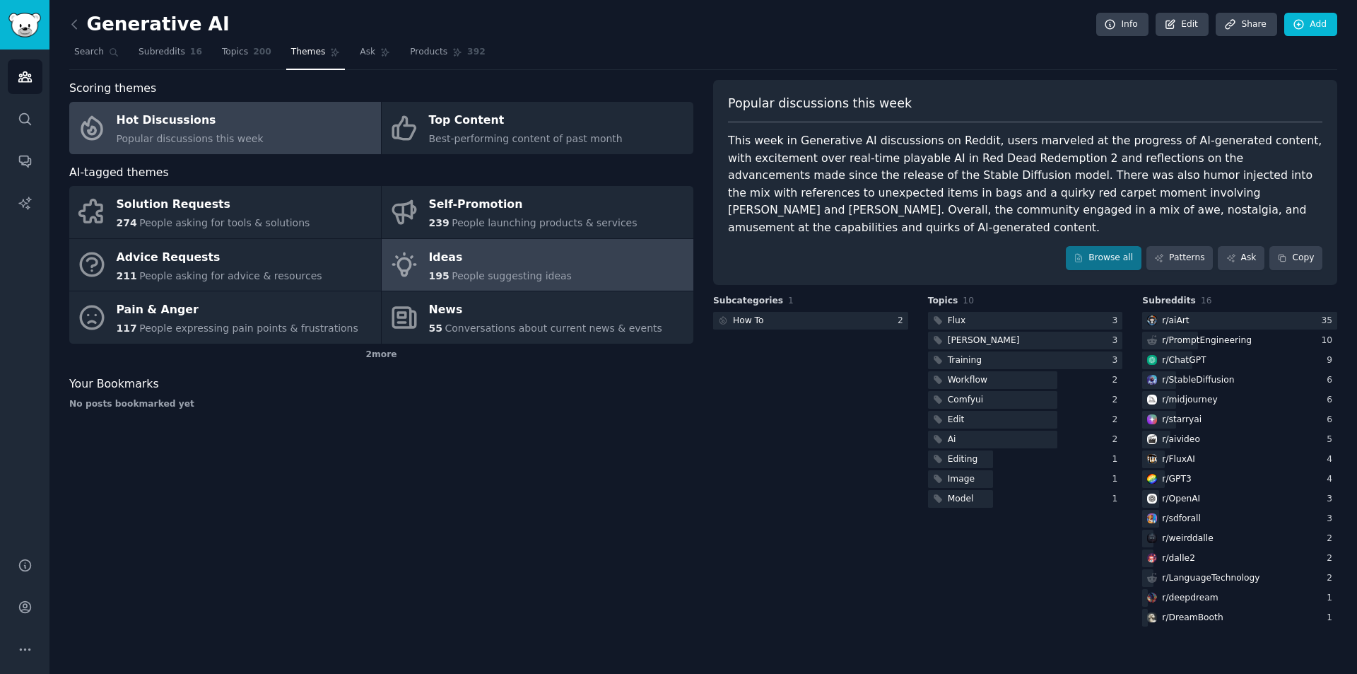
click at [399, 283] on link "Ideas 195 People suggesting ideas" at bounding box center [538, 265] width 312 height 52
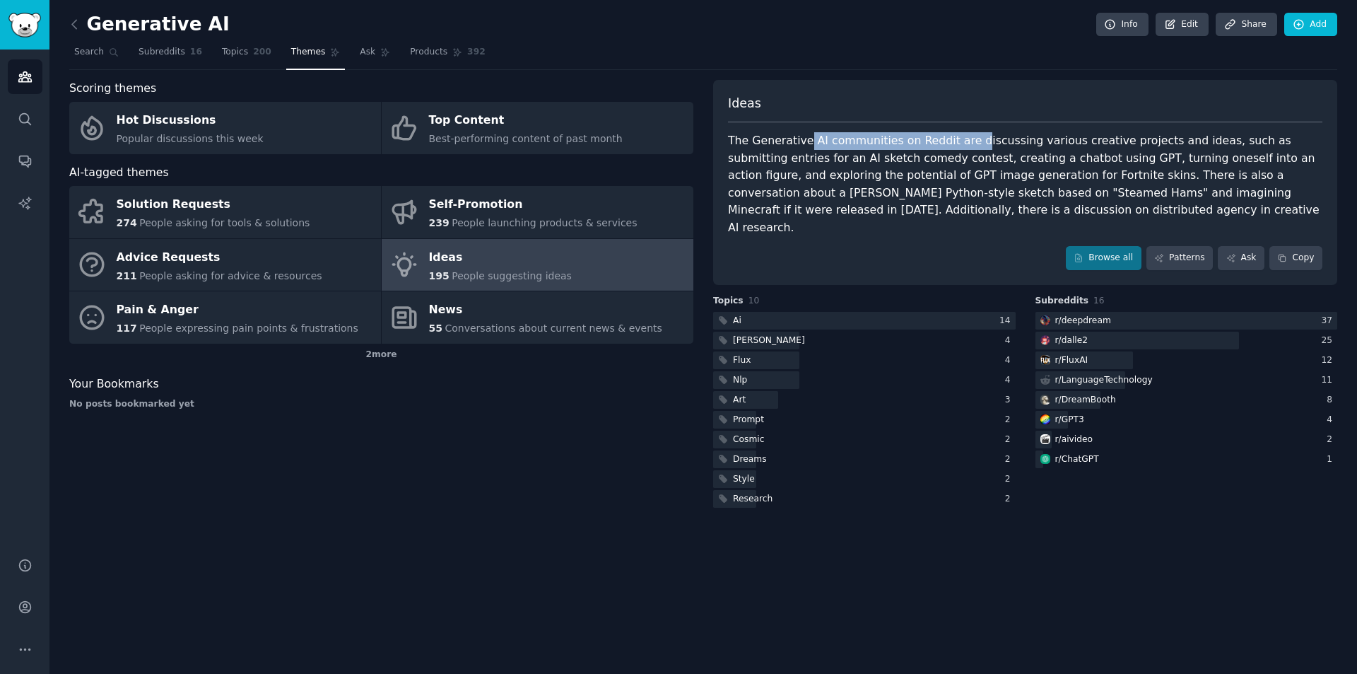
drag, startPoint x: 800, startPoint y: 138, endPoint x: 982, endPoint y: 141, distance: 181.7
click at [981, 141] on div "The Generative AI communities on Reddit are discussing various creative project…" at bounding box center [1025, 184] width 594 height 104
click at [982, 141] on div "The Generative AI communities on Reddit are discussing various creative project…" at bounding box center [1025, 184] width 594 height 104
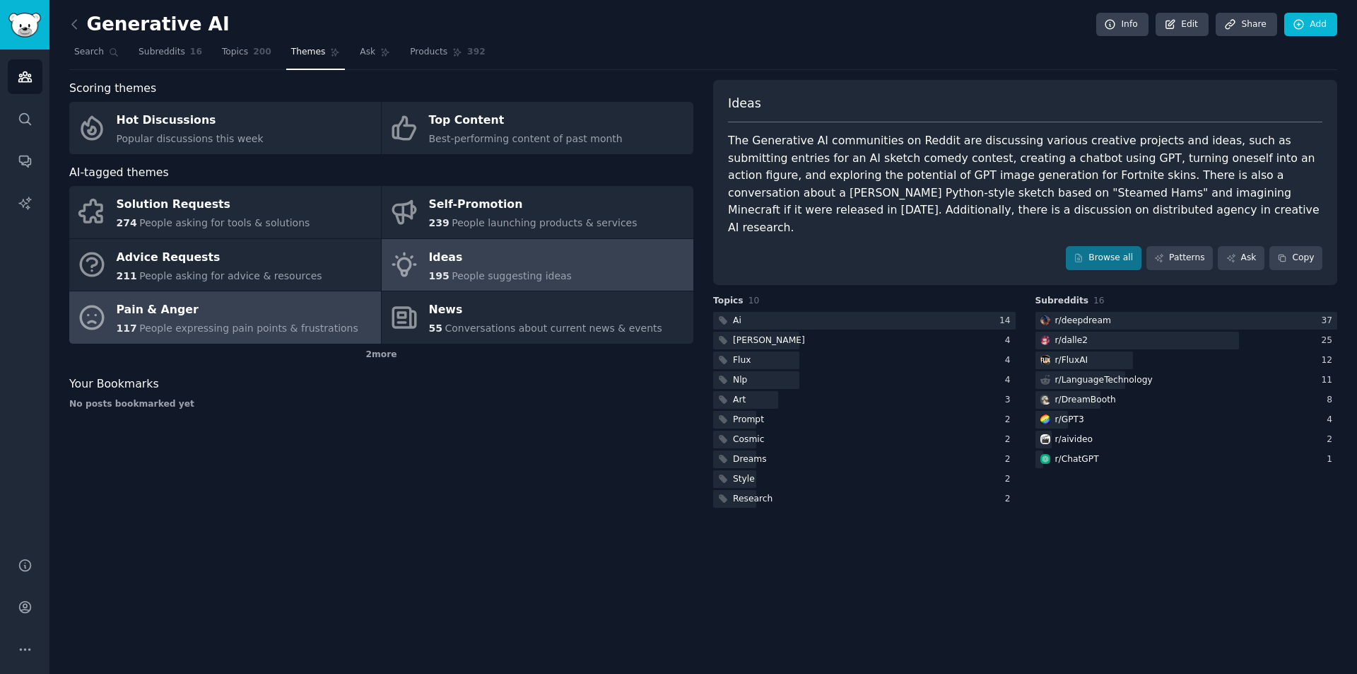
click at [306, 317] on div "Pain & Anger" at bounding box center [238, 310] width 242 height 23
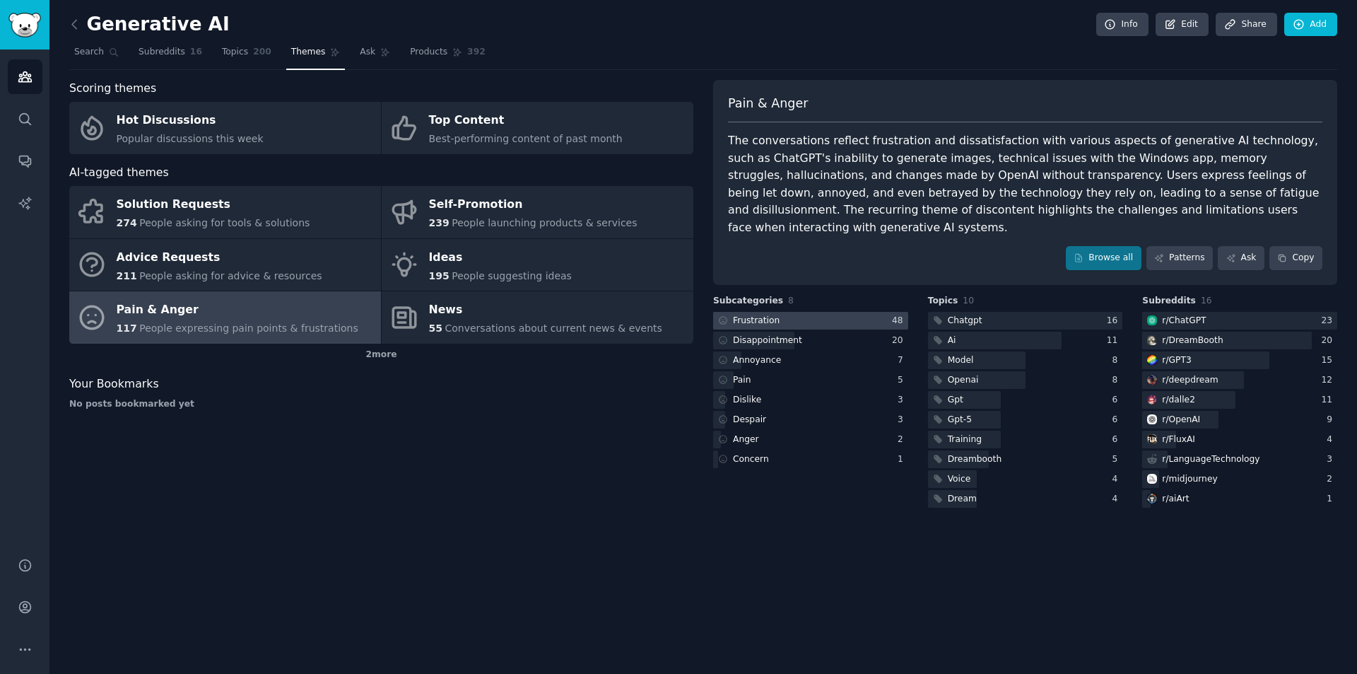
click at [864, 312] on div at bounding box center [810, 321] width 195 height 18
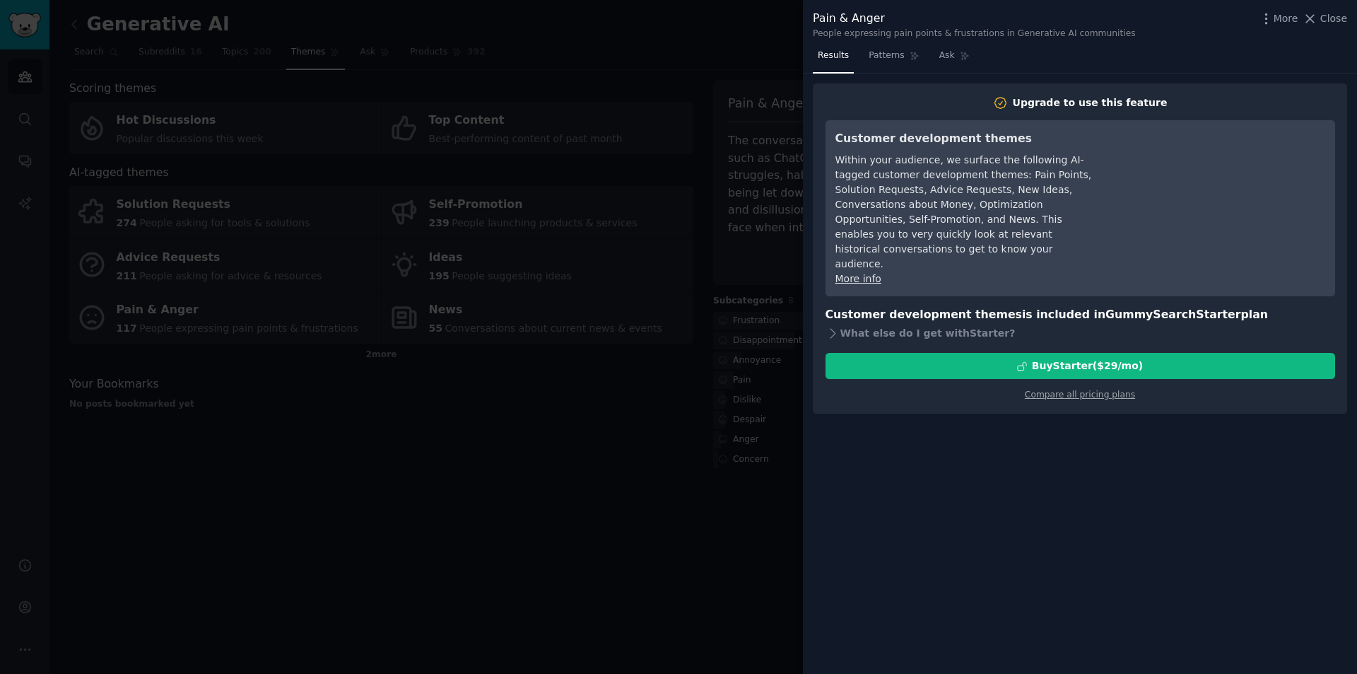
click at [685, 170] on div at bounding box center [678, 337] width 1357 height 674
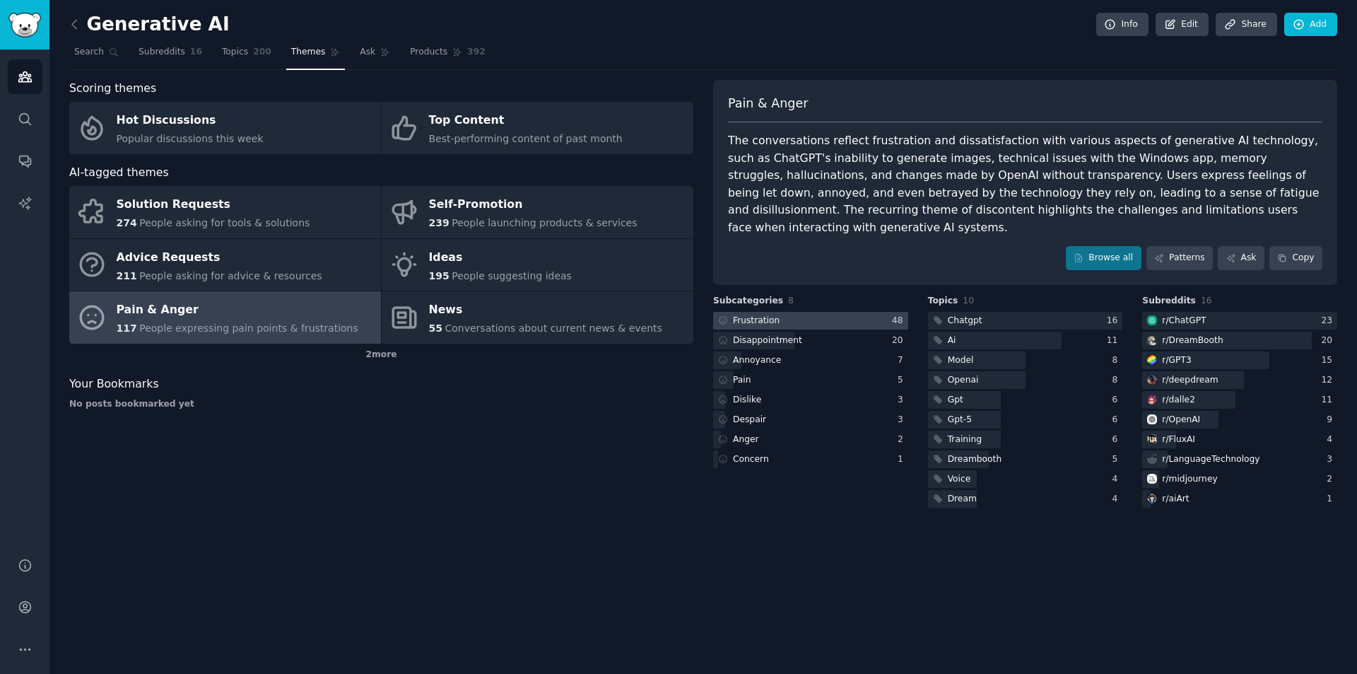
click at [754, 315] on div "Frustration" at bounding box center [756, 321] width 47 height 13
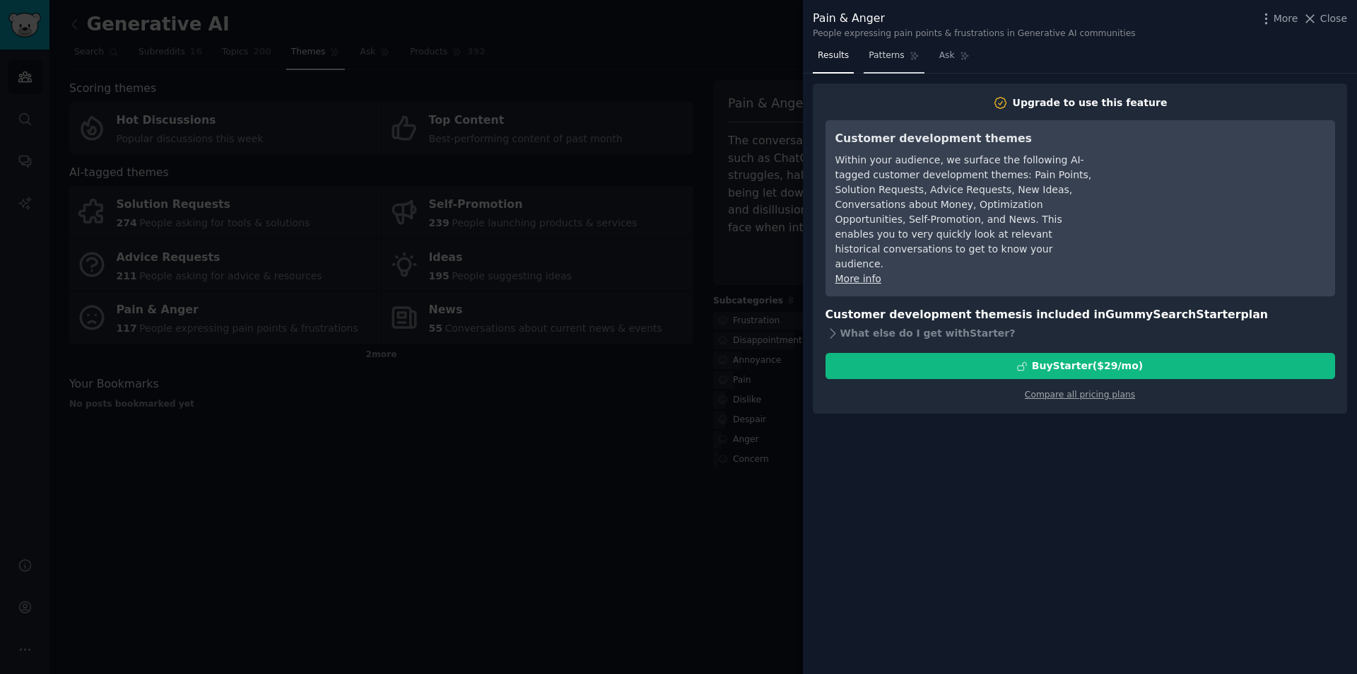
click at [879, 57] on span "Patterns" at bounding box center [886, 55] width 35 height 13
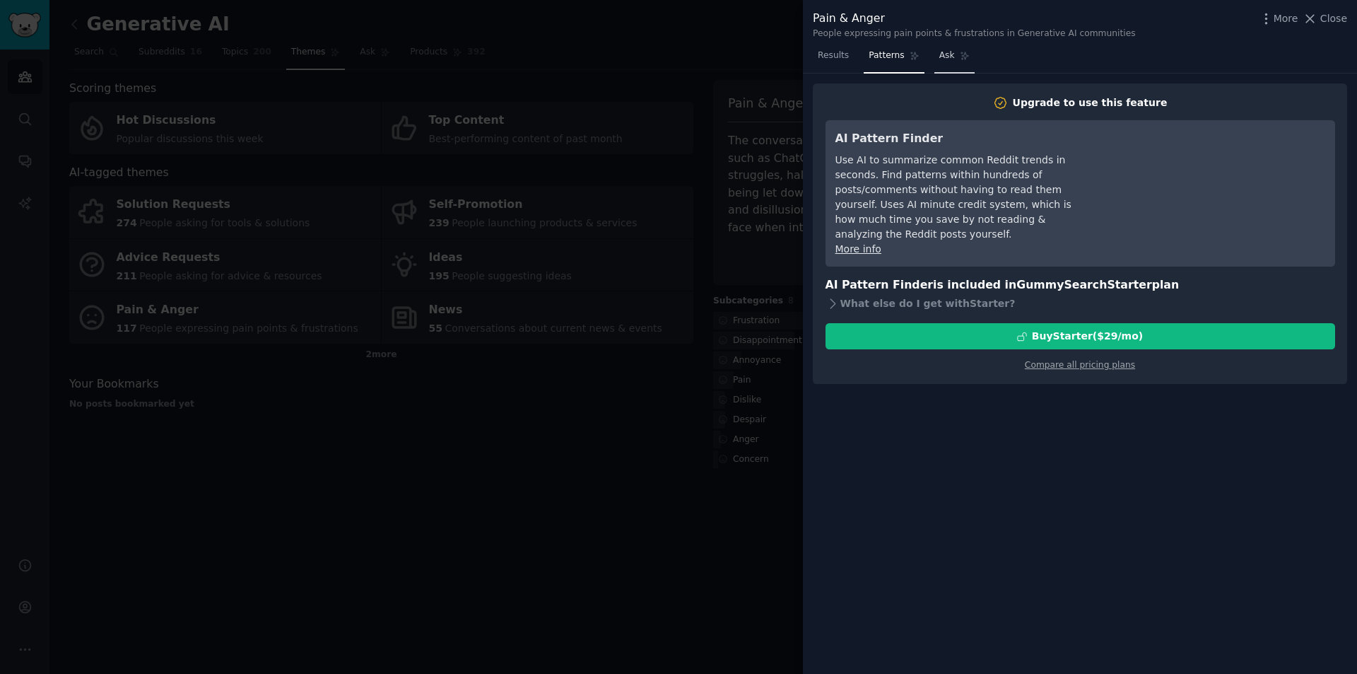
drag, startPoint x: 956, startPoint y: 59, endPoint x: 851, endPoint y: 61, distance: 105.3
click at [960, 59] on icon at bounding box center [965, 56] width 10 height 10
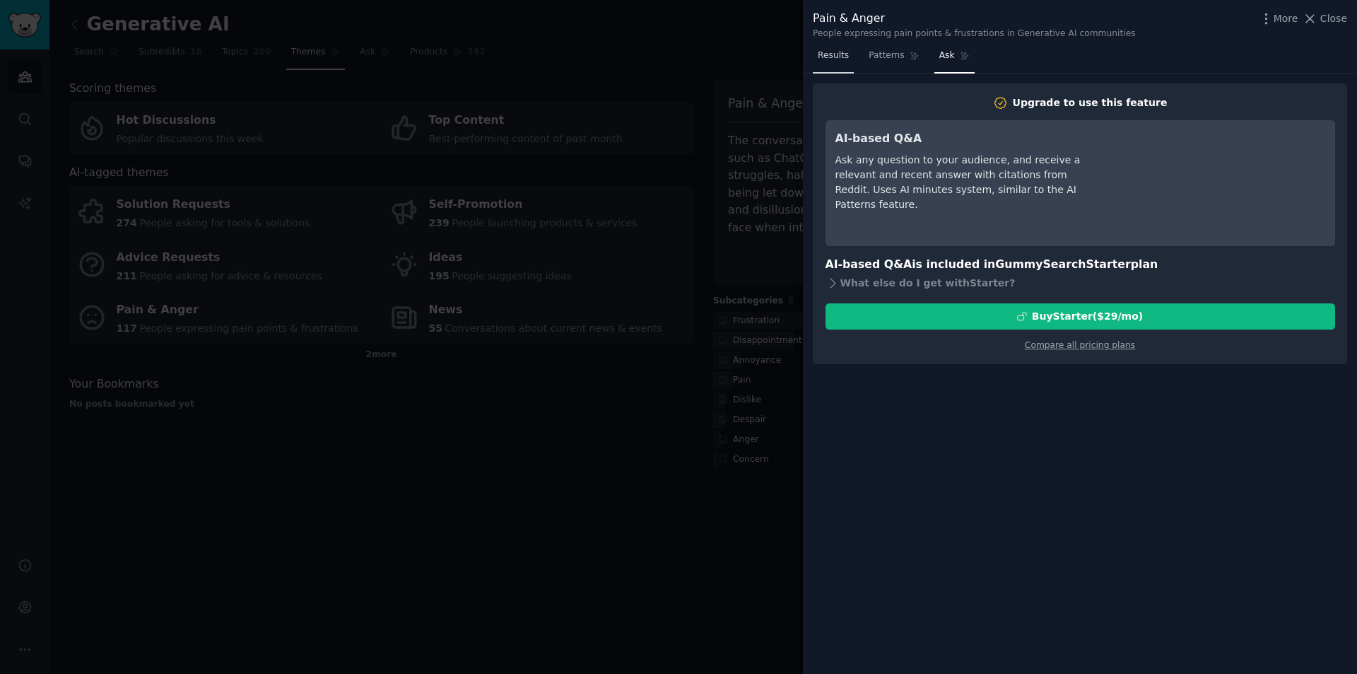
click at [831, 61] on span "Results" at bounding box center [833, 55] width 31 height 13
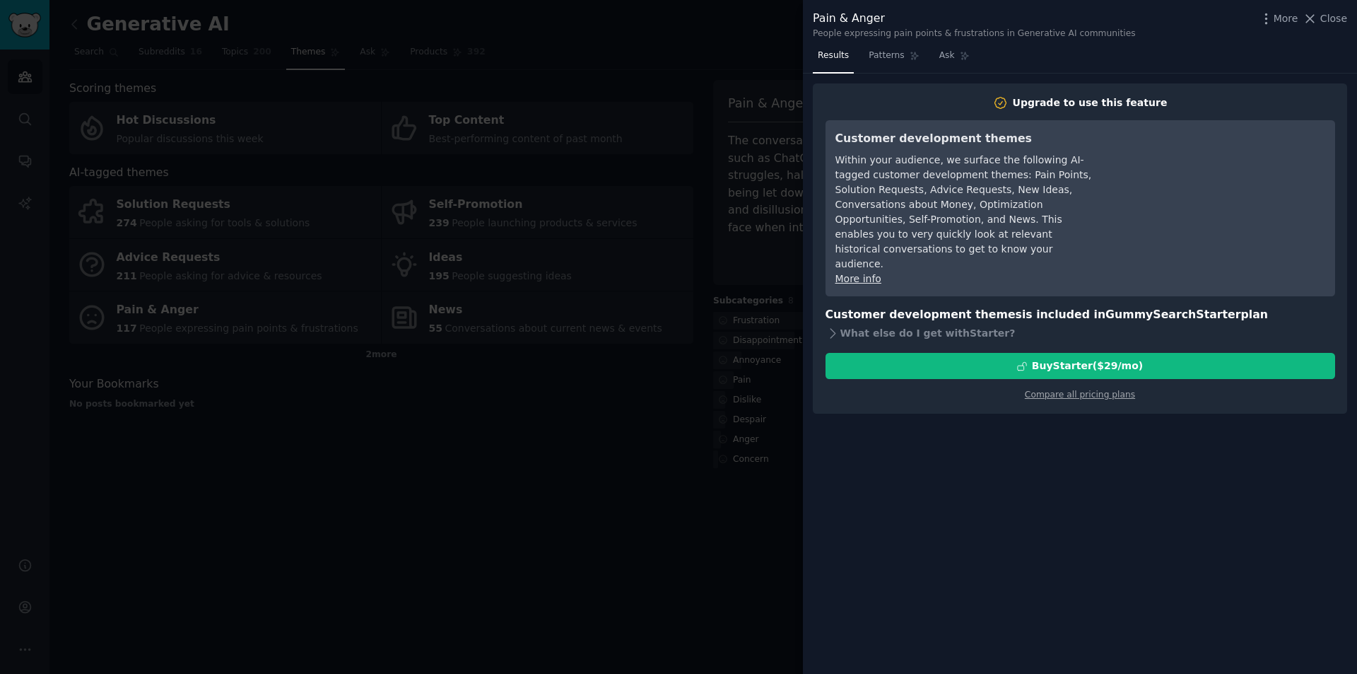
click at [660, 127] on div at bounding box center [678, 337] width 1357 height 674
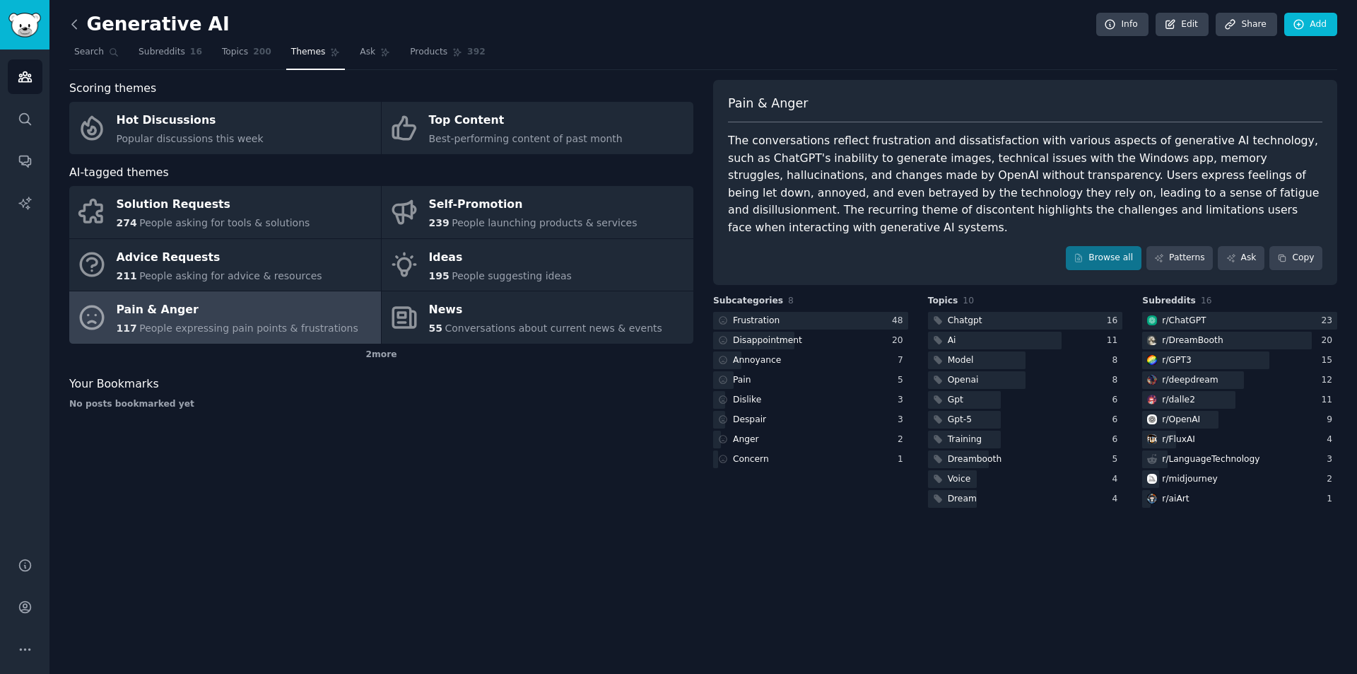
click at [75, 23] on icon at bounding box center [74, 24] width 15 height 15
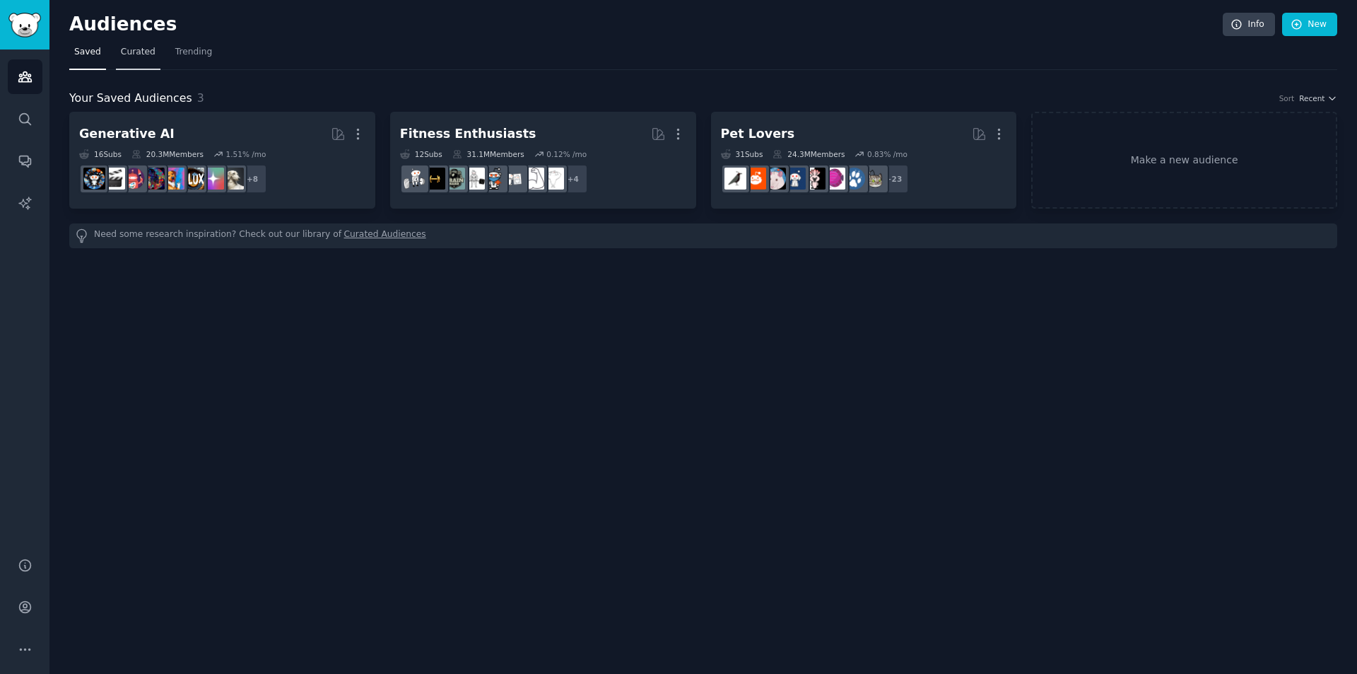
click at [138, 54] on span "Curated" at bounding box center [138, 52] width 35 height 13
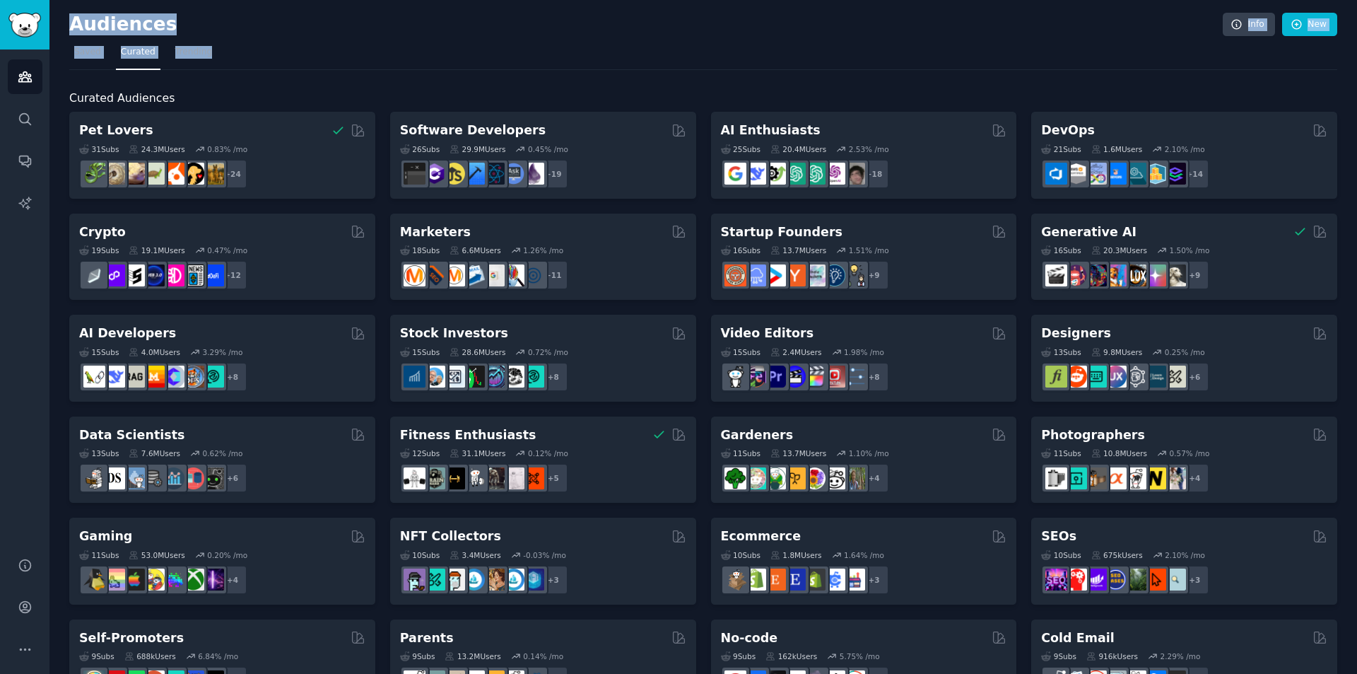
drag, startPoint x: 71, startPoint y: 25, endPoint x: 345, endPoint y: 63, distance: 276.2
click at [339, 62] on div "Audiences Info New Saved Curated Trending Curated Audiences Pet Lovers 31 Sub s…" at bounding box center [703, 565] width 1308 height 1131
click at [346, 42] on nav "Saved Curated Trending" at bounding box center [703, 55] width 1268 height 29
click at [175, 52] on span "Trending" at bounding box center [193, 52] width 37 height 13
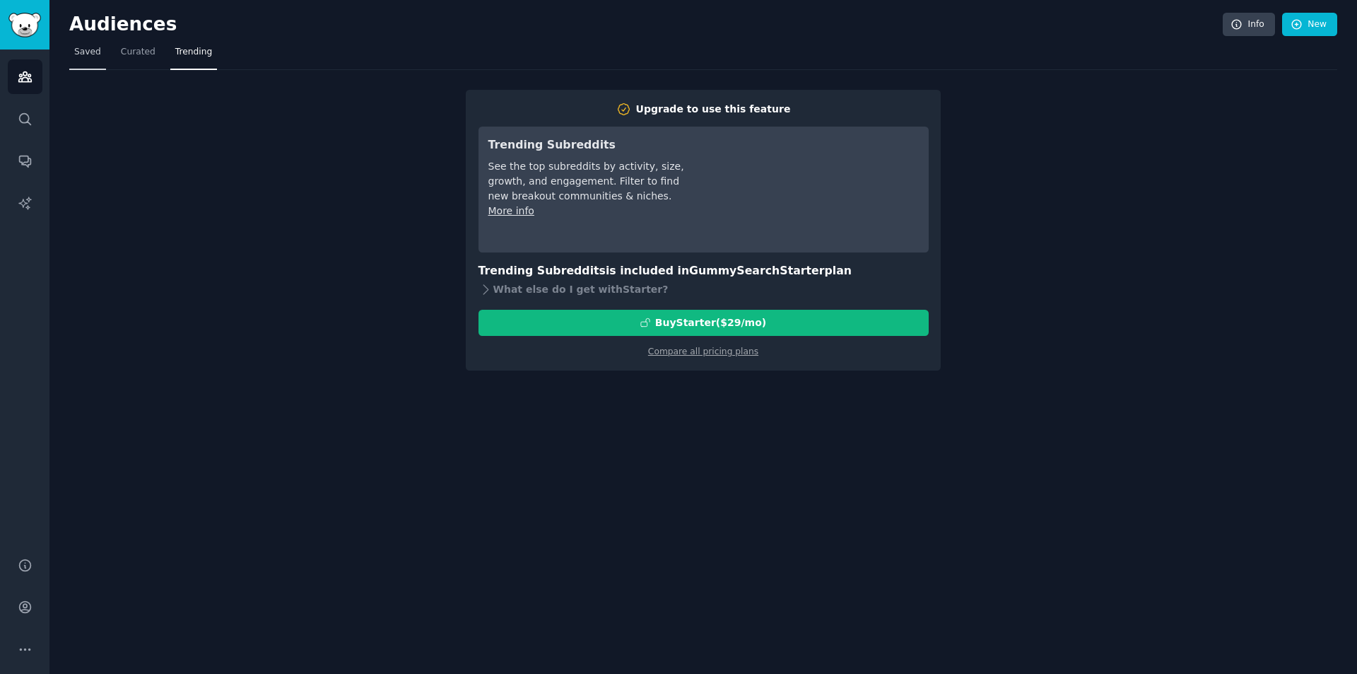
click at [87, 59] on link "Saved" at bounding box center [87, 55] width 37 height 29
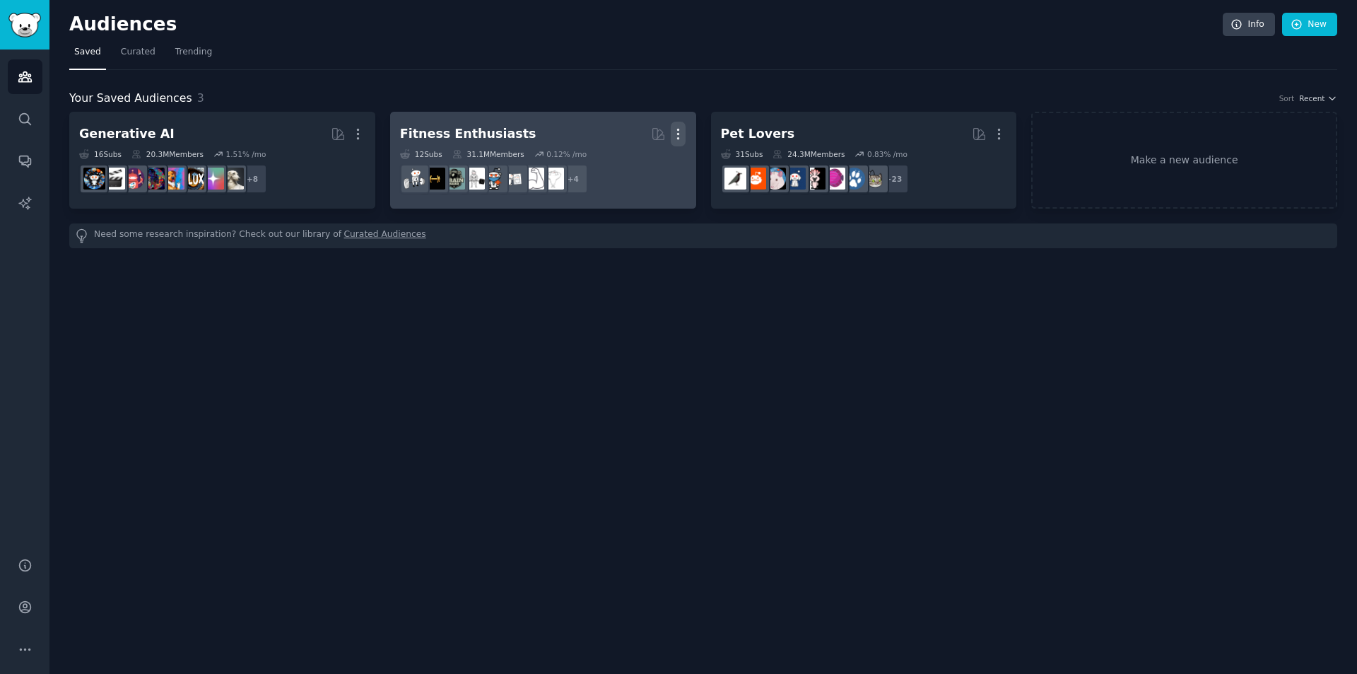
click at [679, 132] on icon "button" at bounding box center [678, 134] width 15 height 15
click at [677, 136] on icon "button" at bounding box center [678, 134] width 15 height 15
click at [652, 141] on icon at bounding box center [658, 134] width 15 height 15
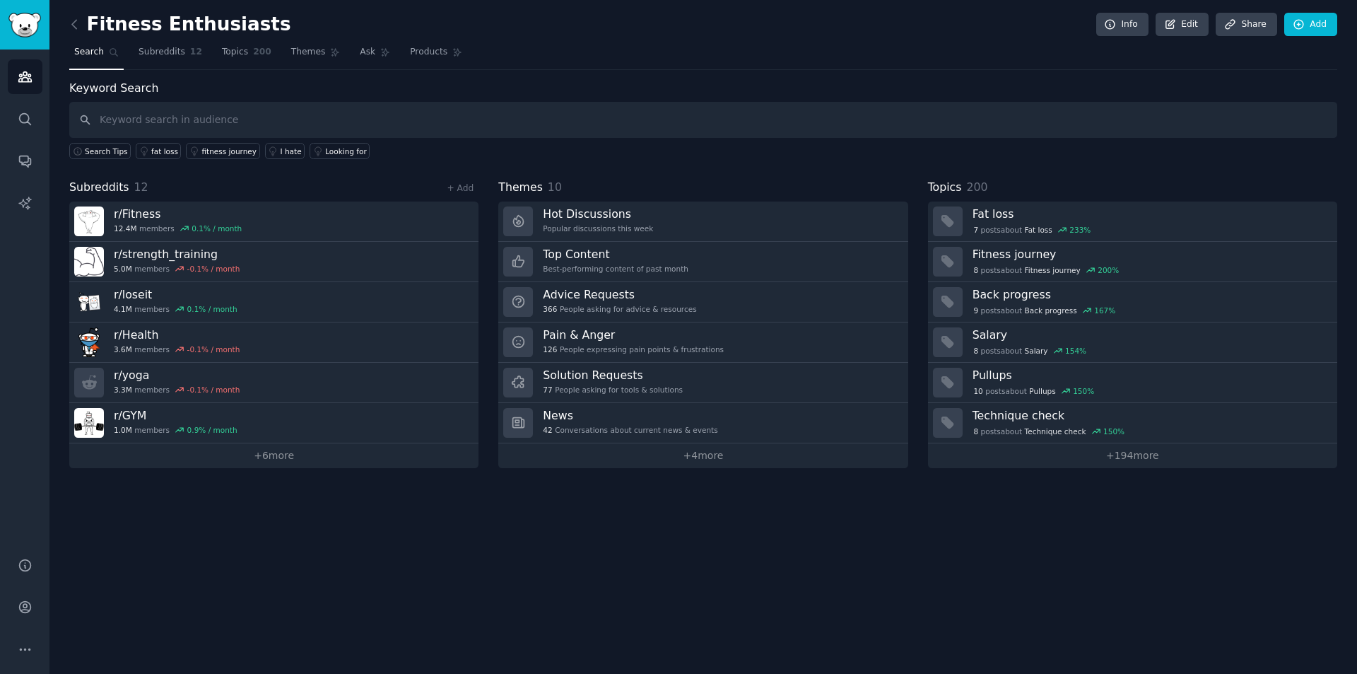
click at [298, 115] on input "text" at bounding box center [703, 120] width 1268 height 36
type input "Ai"
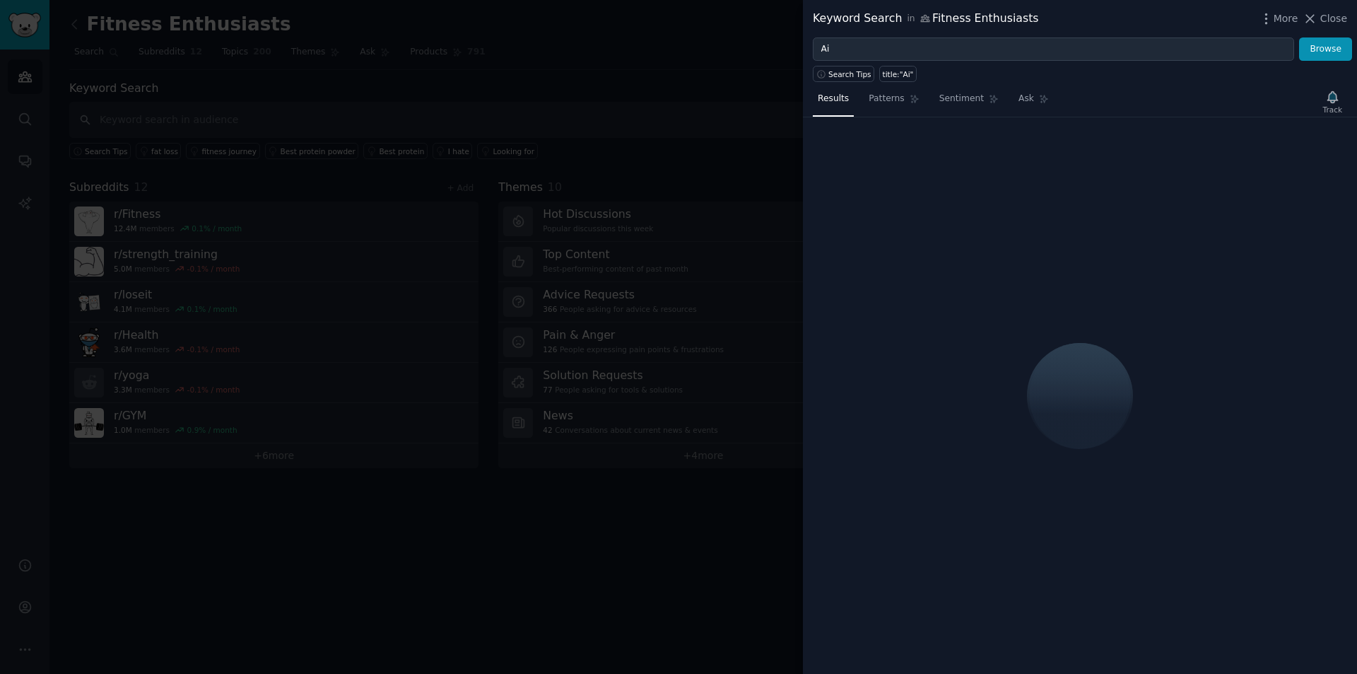
click at [1001, 30] on div "Keyword Search in Fitness Enthusiasts More Close" at bounding box center [1080, 18] width 554 height 37
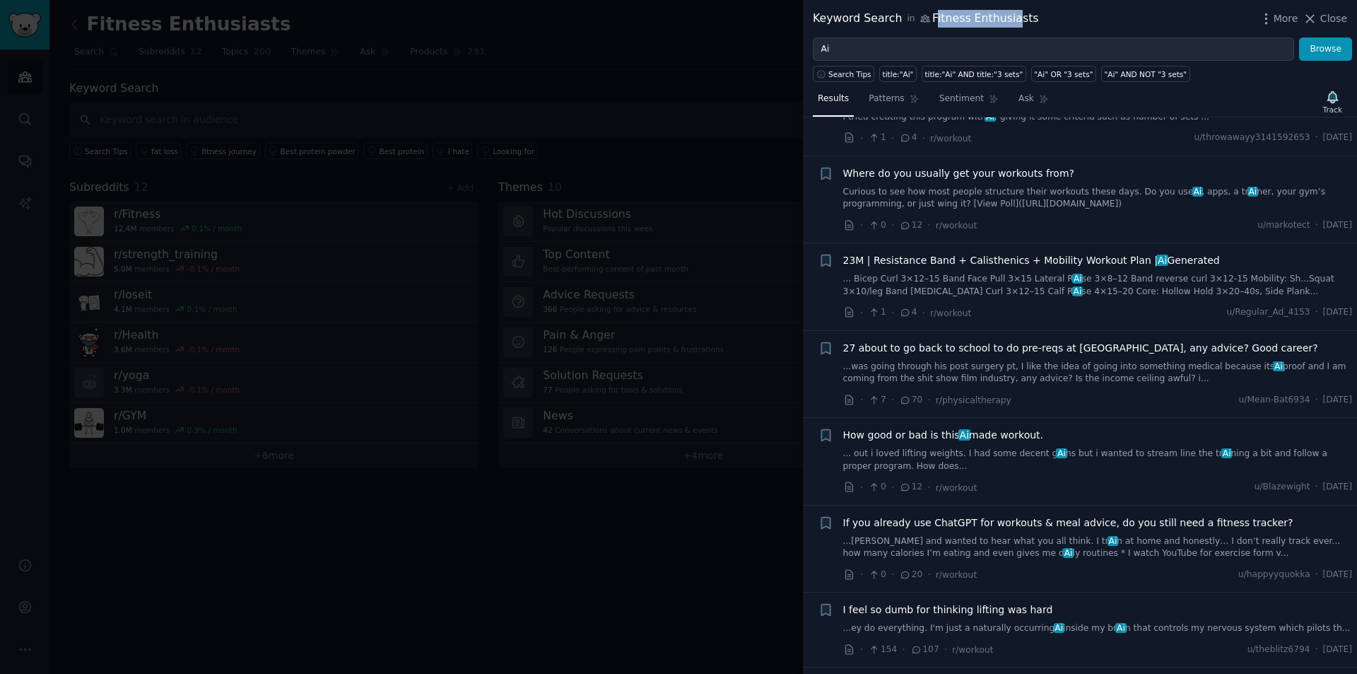
scroll to position [778, 0]
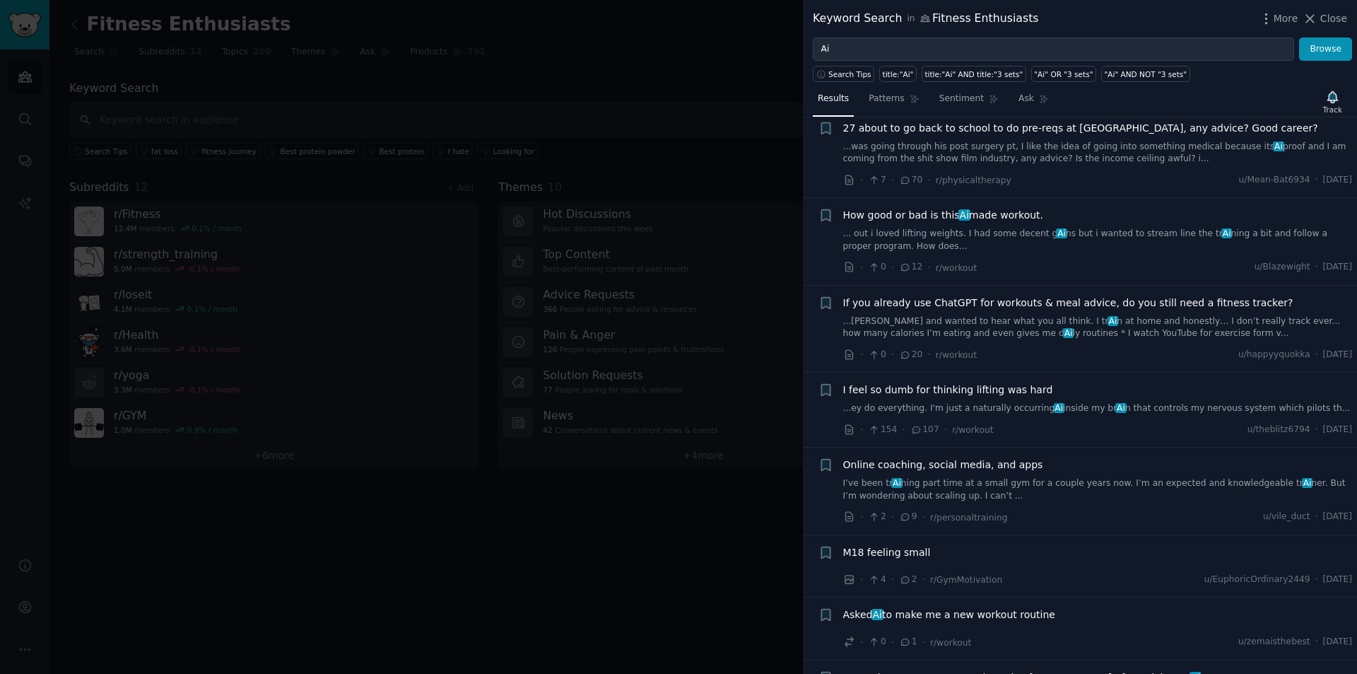
click at [734, 495] on div at bounding box center [678, 337] width 1357 height 674
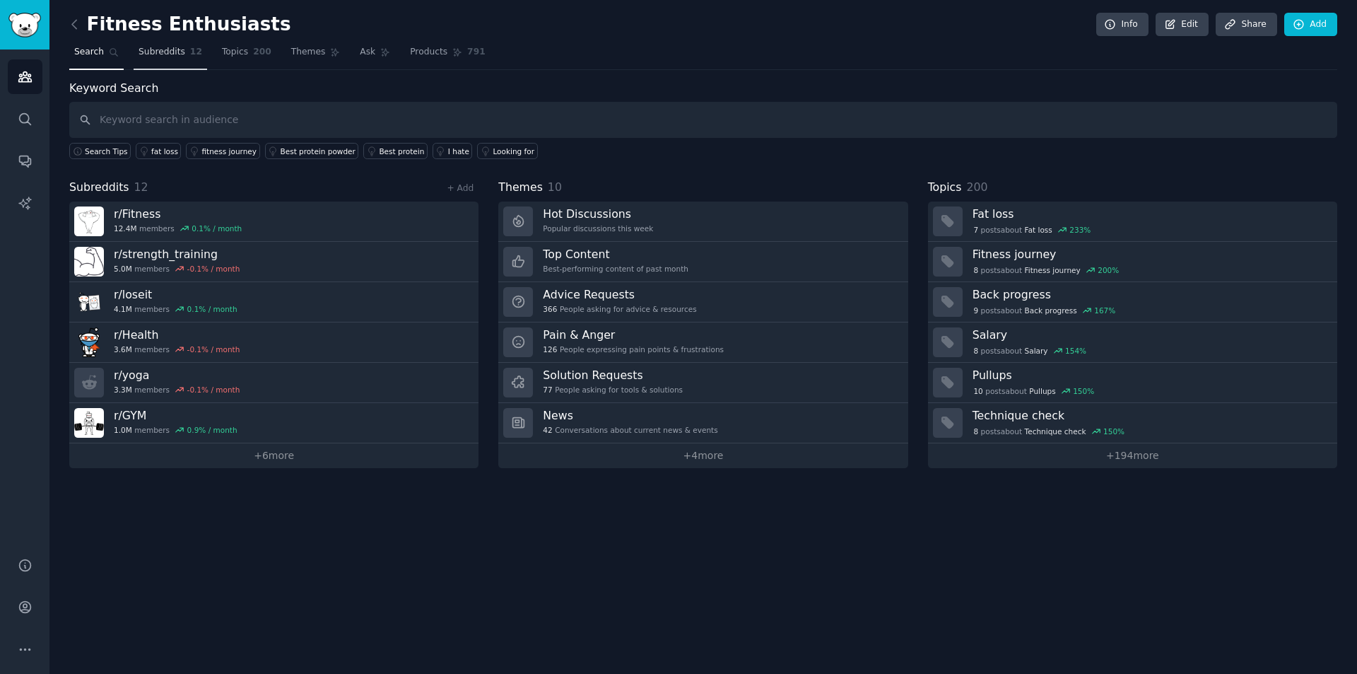
click at [190, 55] on span "12" at bounding box center [196, 52] width 12 height 13
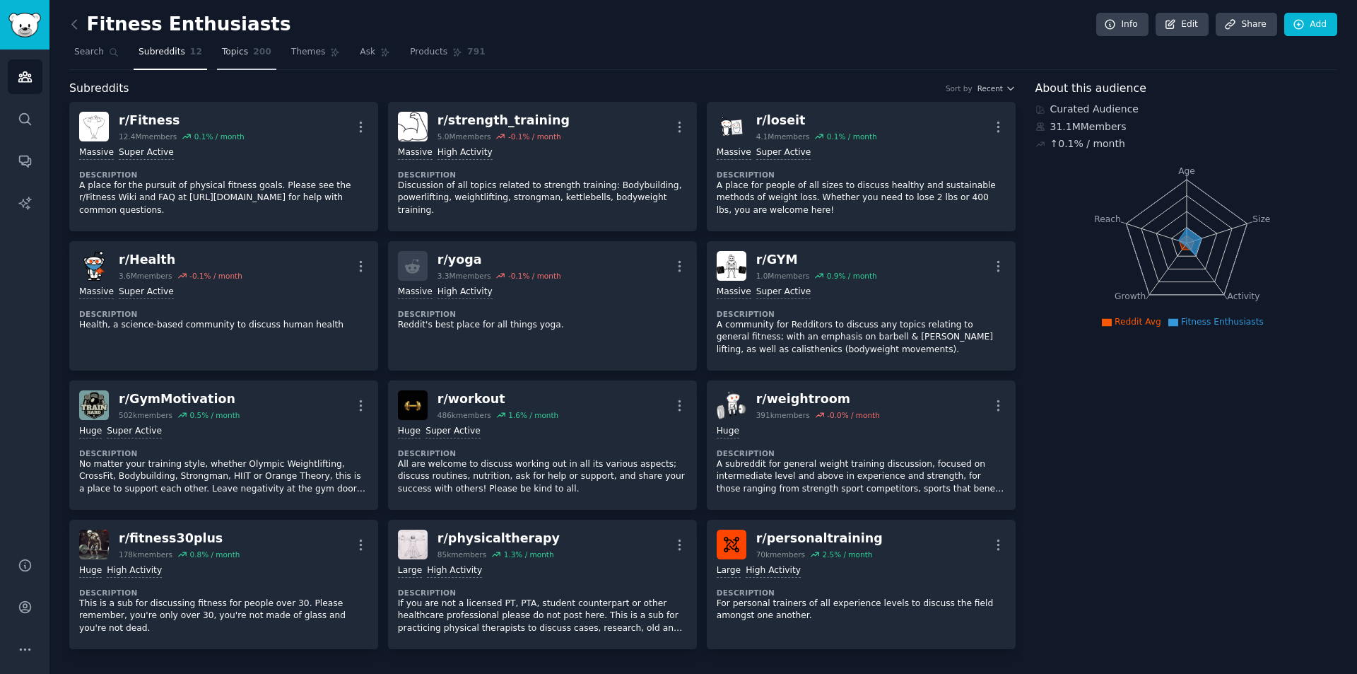
click at [230, 59] on link "Topics 200" at bounding box center [246, 55] width 59 height 29
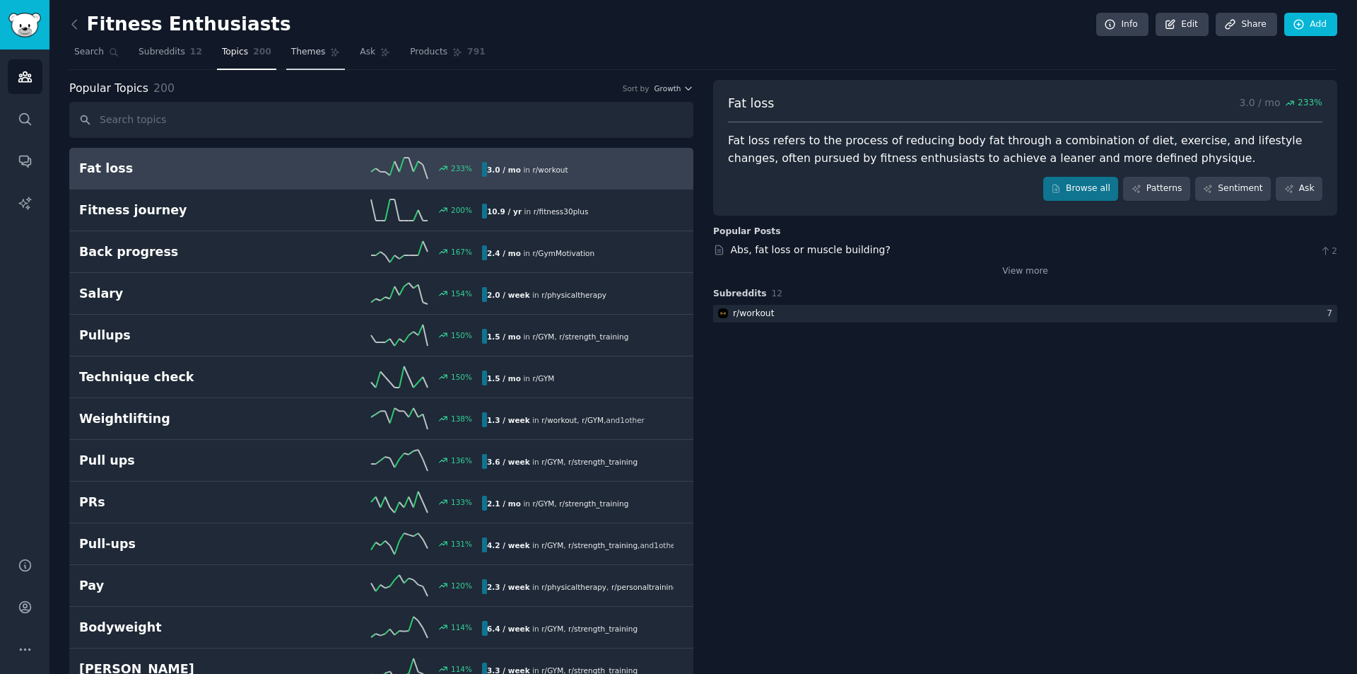
click at [294, 49] on span "Themes" at bounding box center [308, 52] width 35 height 13
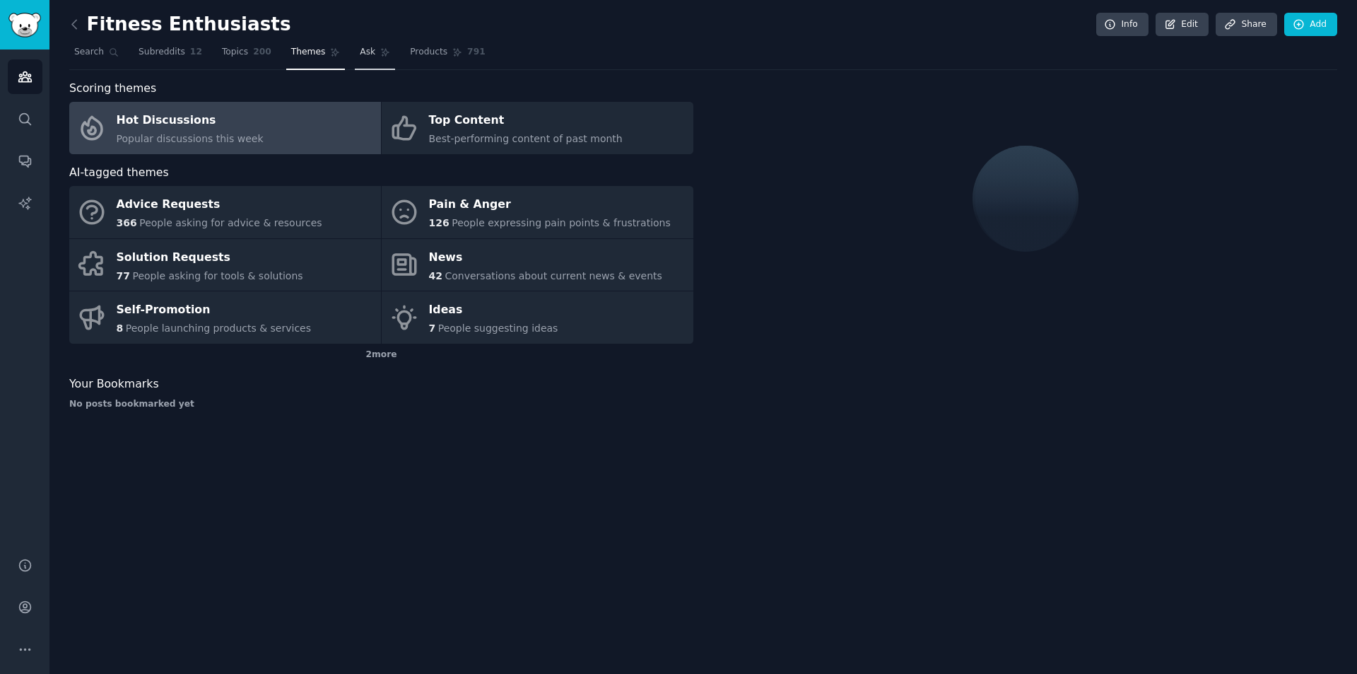
click at [355, 62] on link "Ask" at bounding box center [375, 55] width 40 height 29
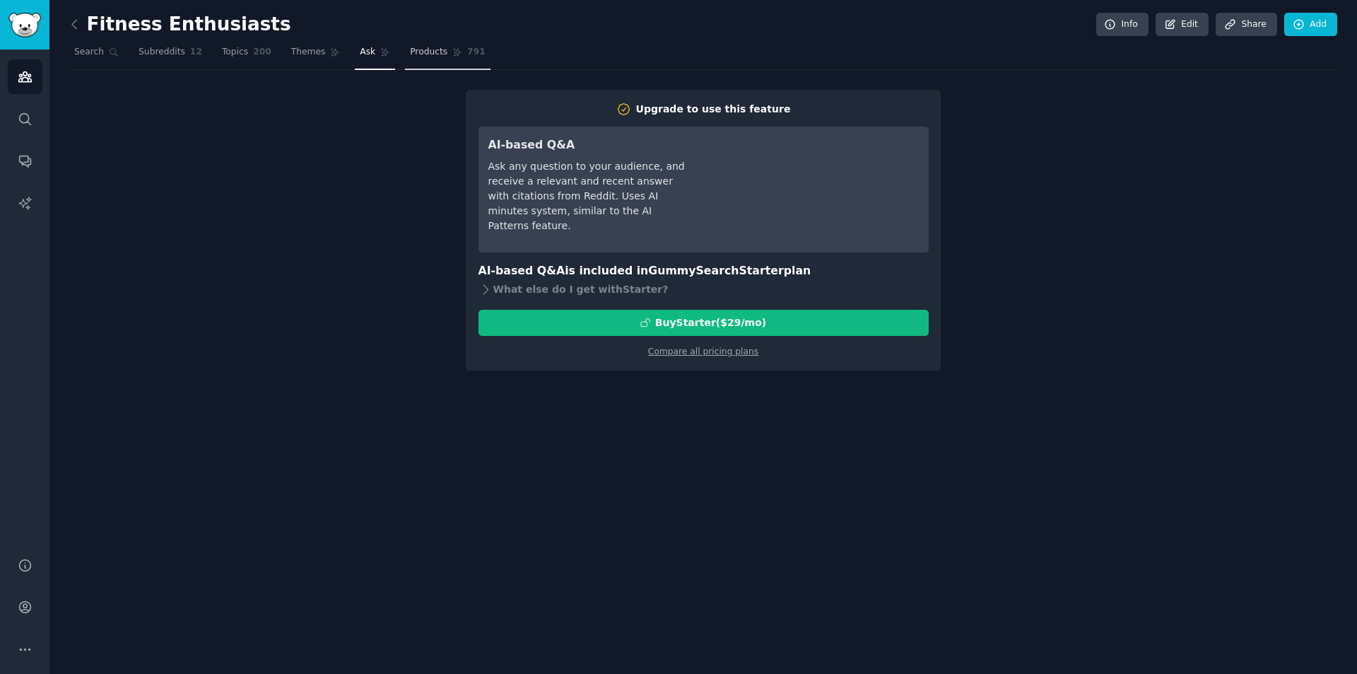
click at [410, 51] on span "Products" at bounding box center [428, 52] width 37 height 13
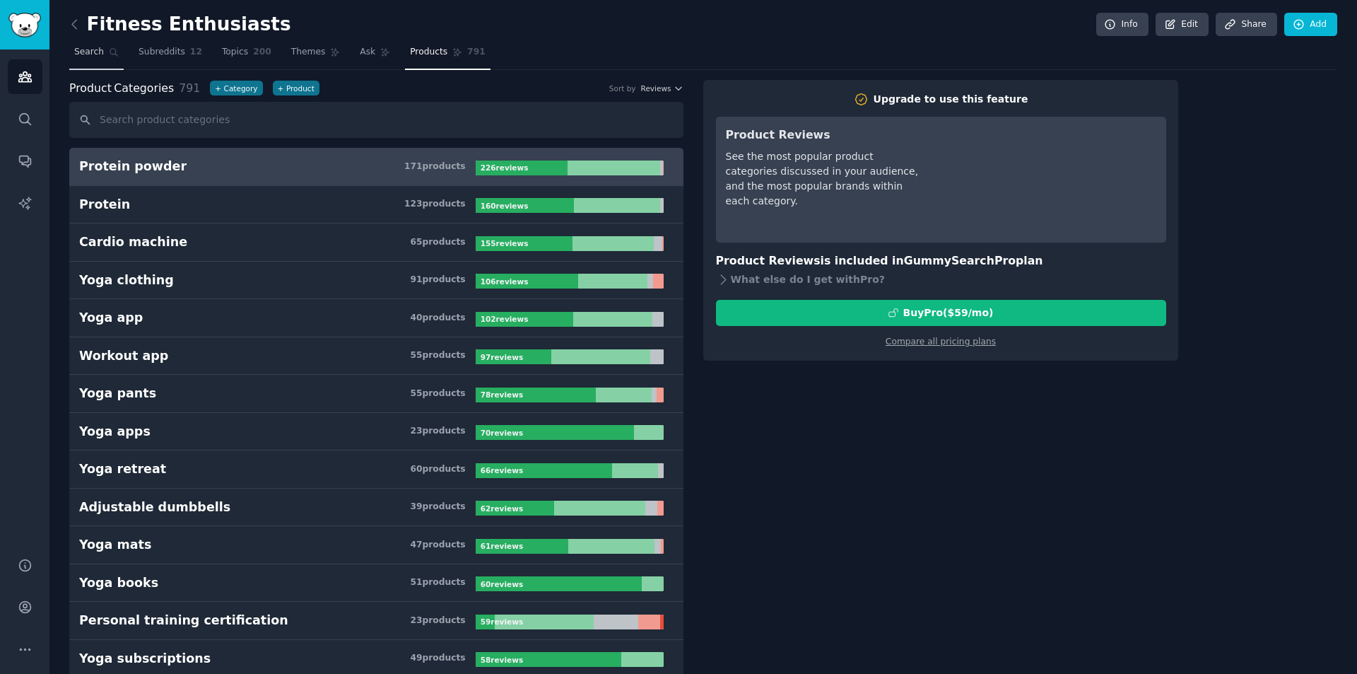
click at [98, 56] on span "Search" at bounding box center [89, 52] width 30 height 13
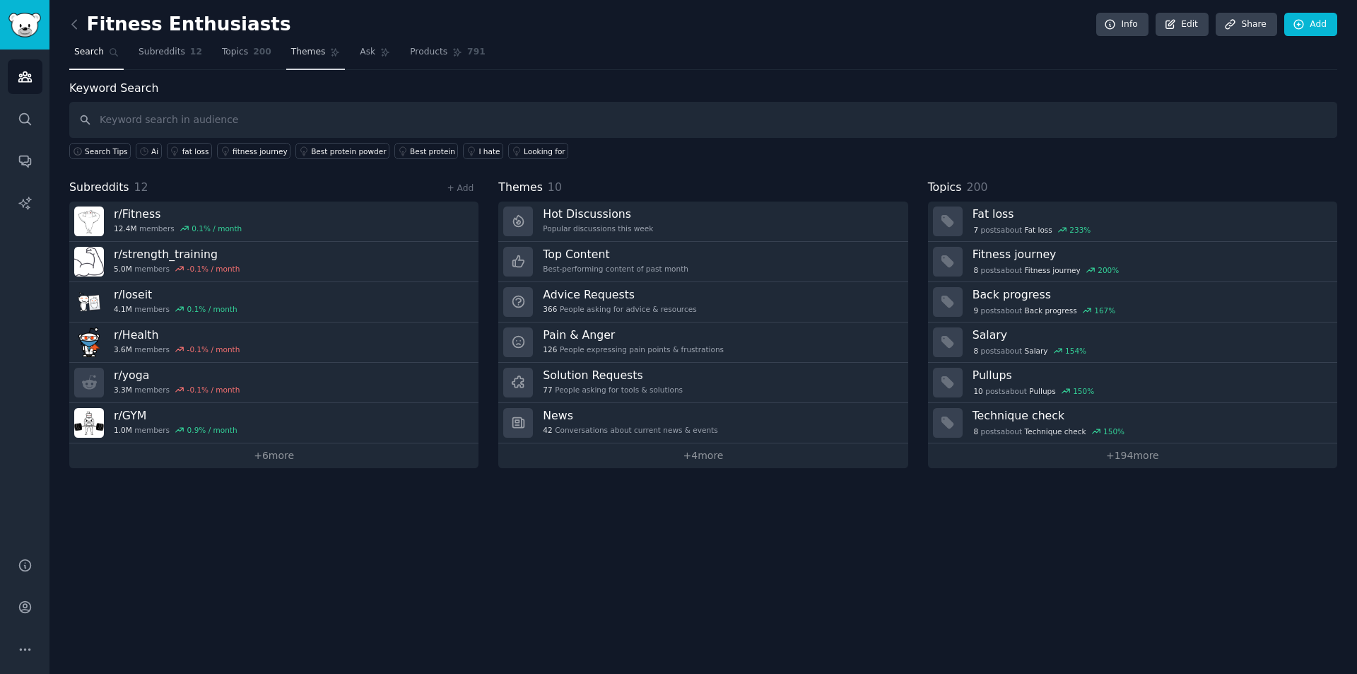
click at [303, 56] on span "Themes" at bounding box center [308, 52] width 35 height 13
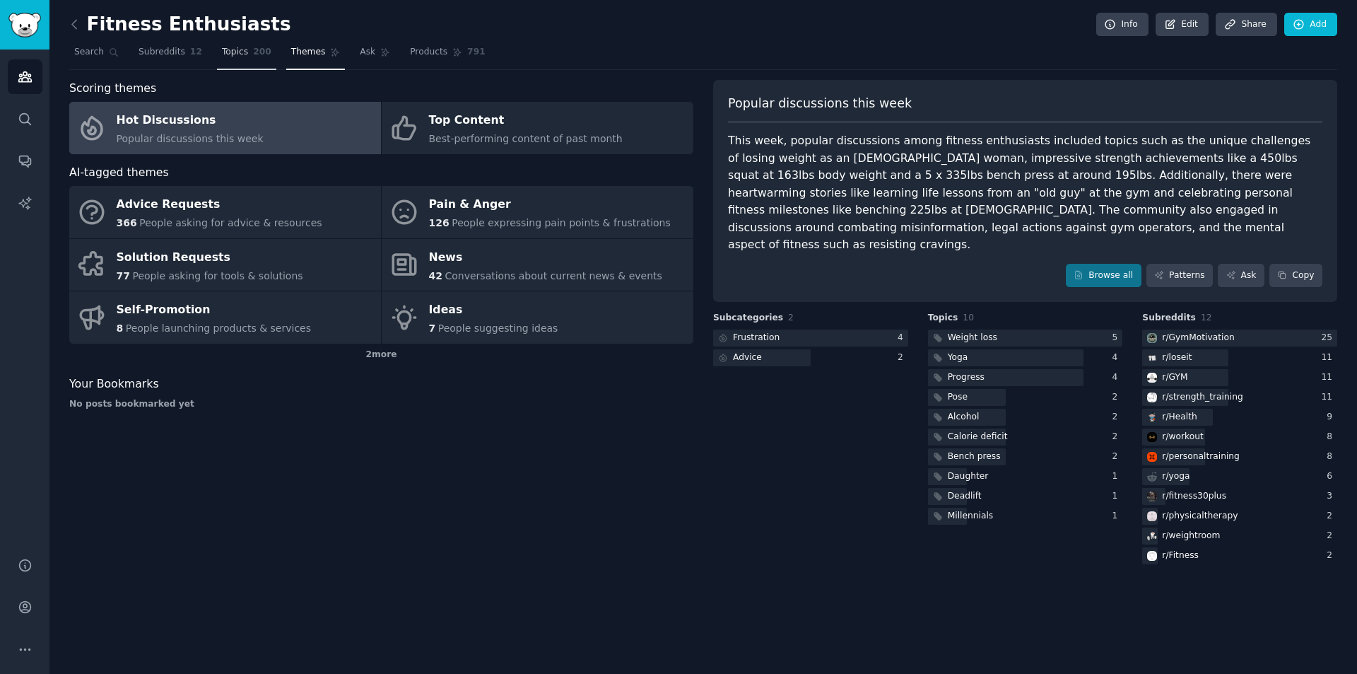
click at [233, 47] on span "Topics" at bounding box center [235, 52] width 26 height 13
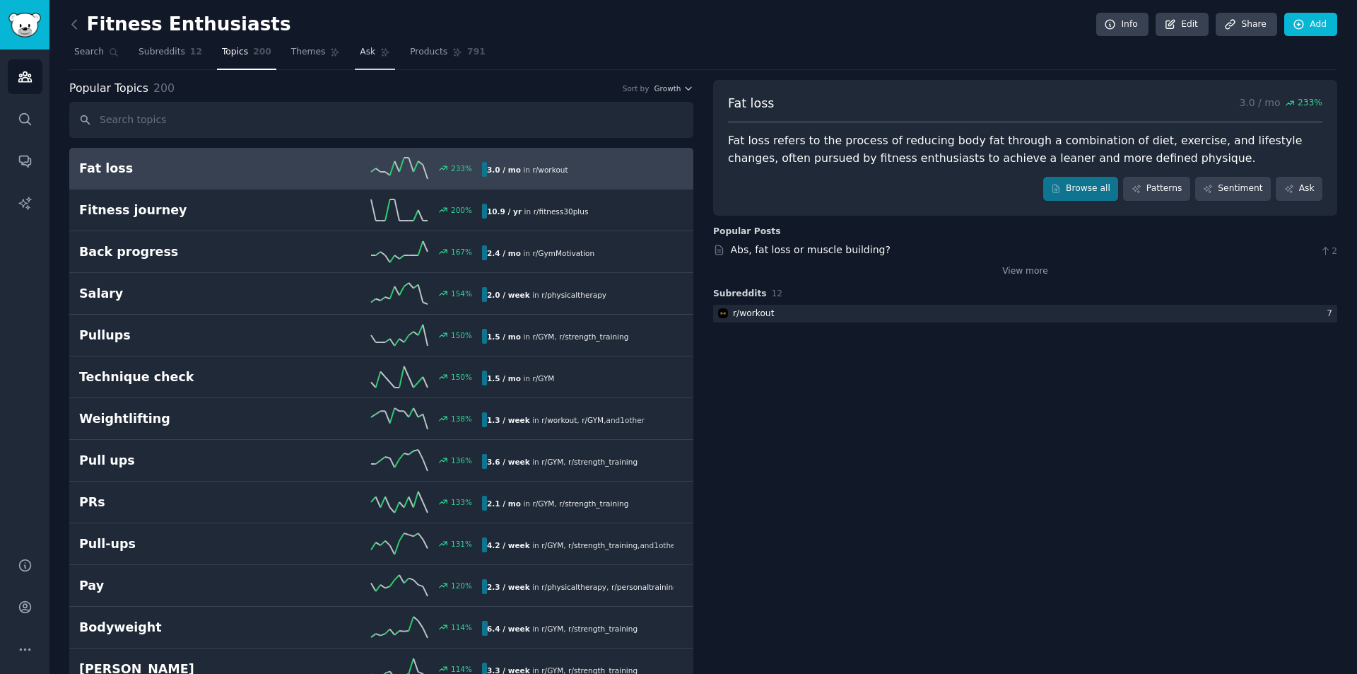
click at [355, 43] on link "Ask" at bounding box center [375, 55] width 40 height 29
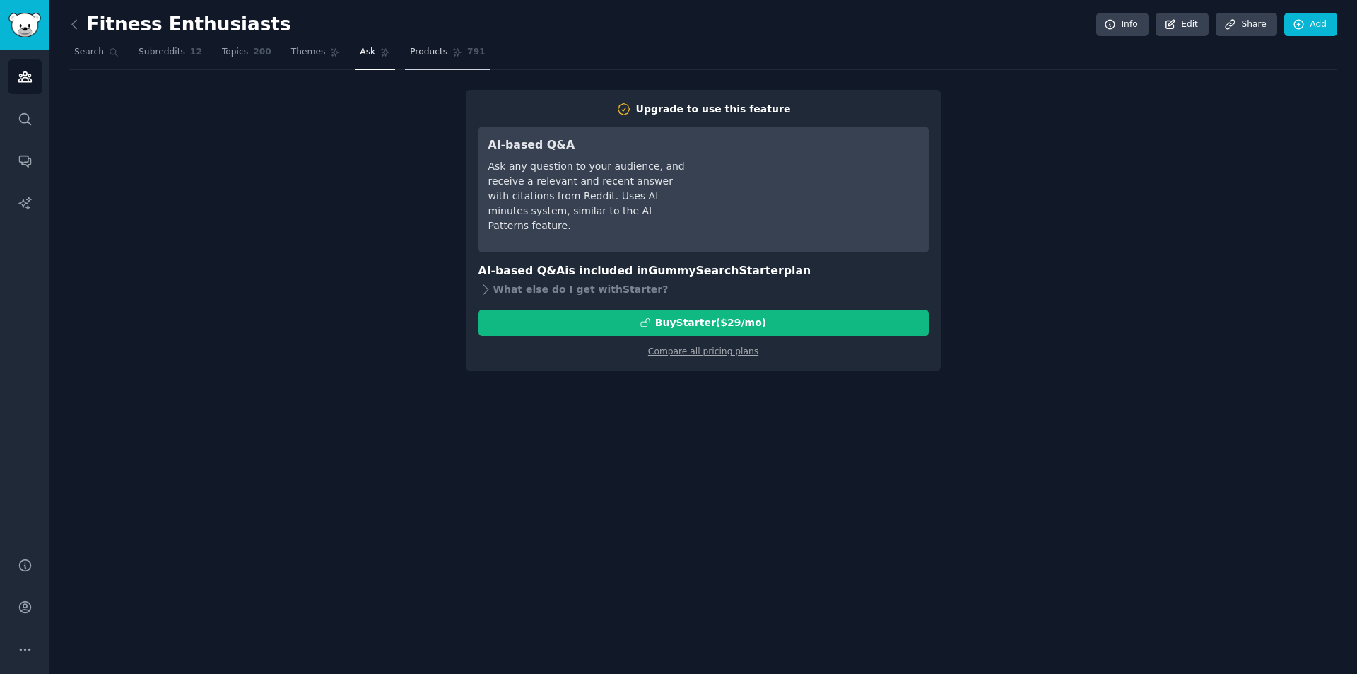
click at [440, 55] on link "Products 791" at bounding box center [447, 55] width 85 height 29
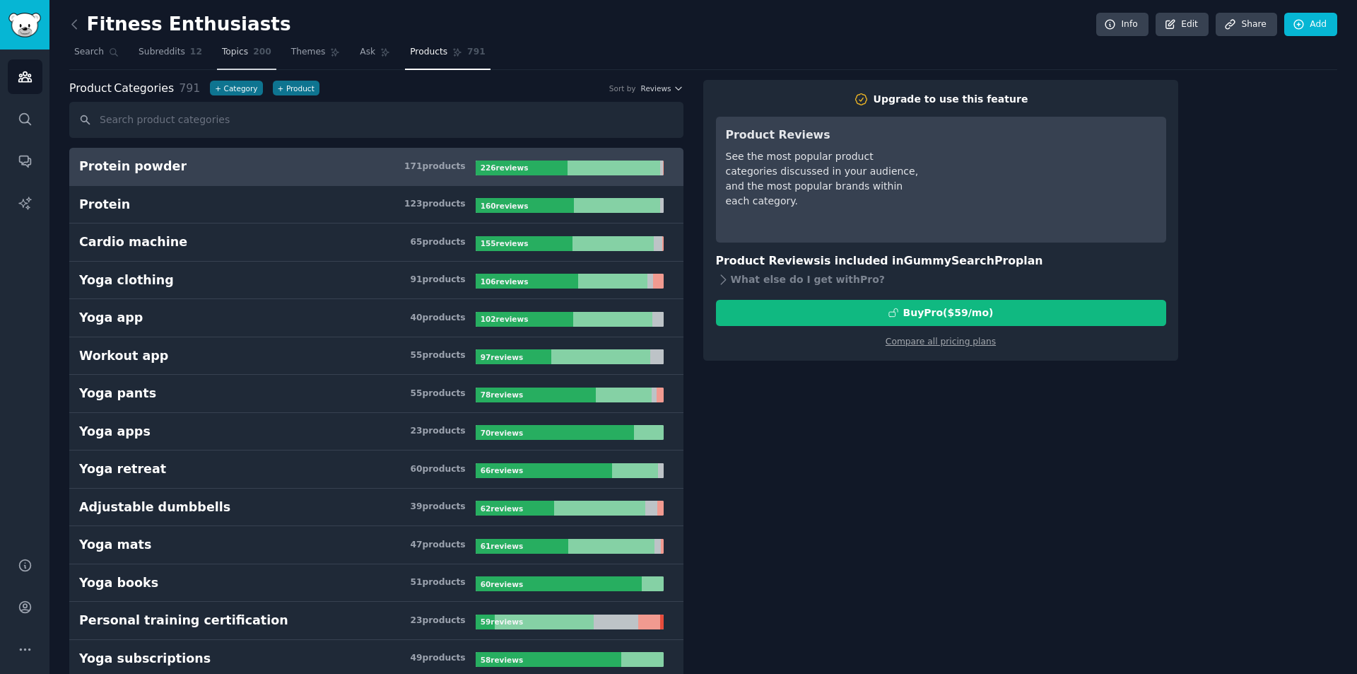
click at [253, 54] on span "200" at bounding box center [262, 52] width 18 height 13
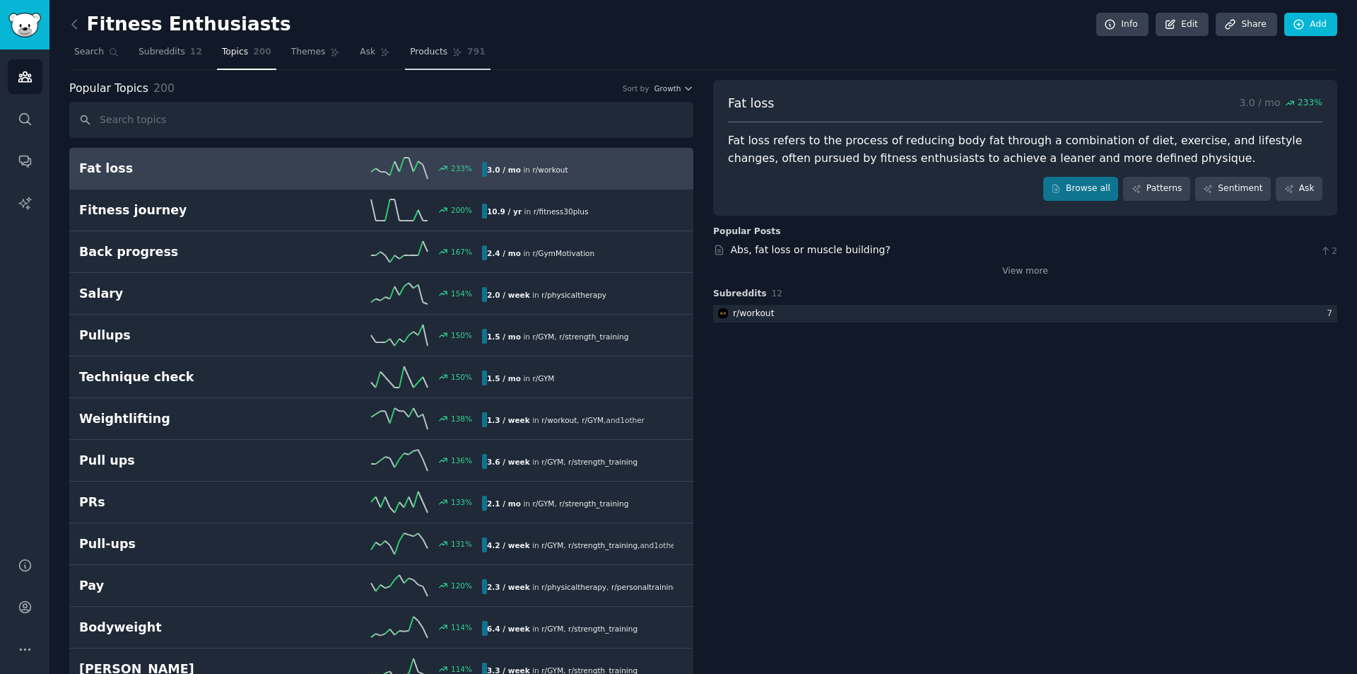
click at [405, 60] on link "Products 791" at bounding box center [447, 55] width 85 height 29
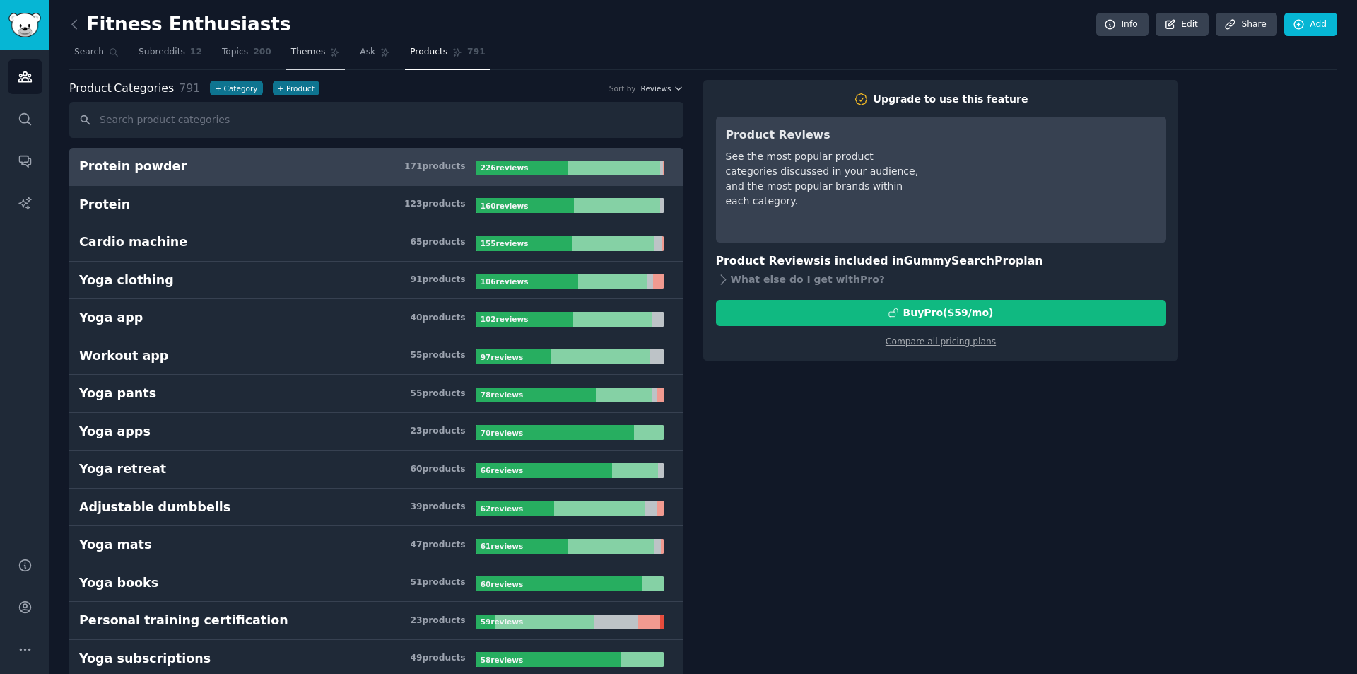
click at [293, 55] on span "Themes" at bounding box center [308, 52] width 35 height 13
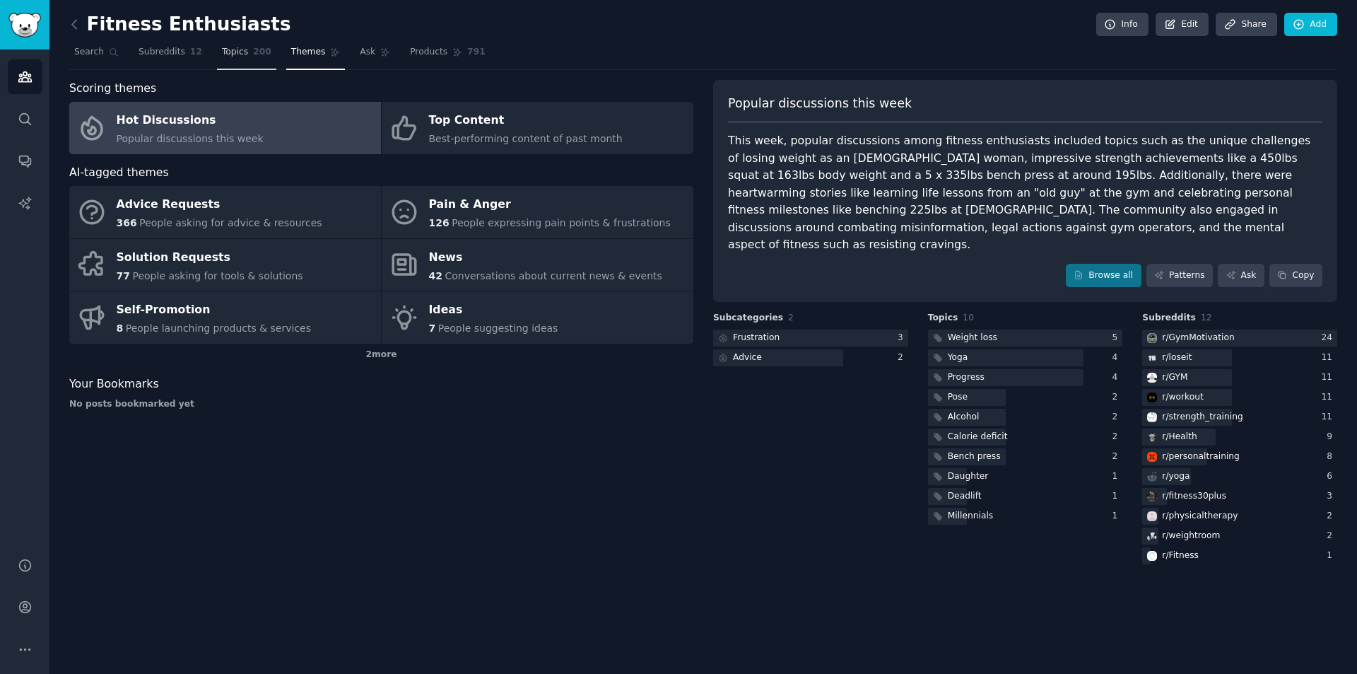
click at [225, 49] on span "Topics" at bounding box center [235, 52] width 26 height 13
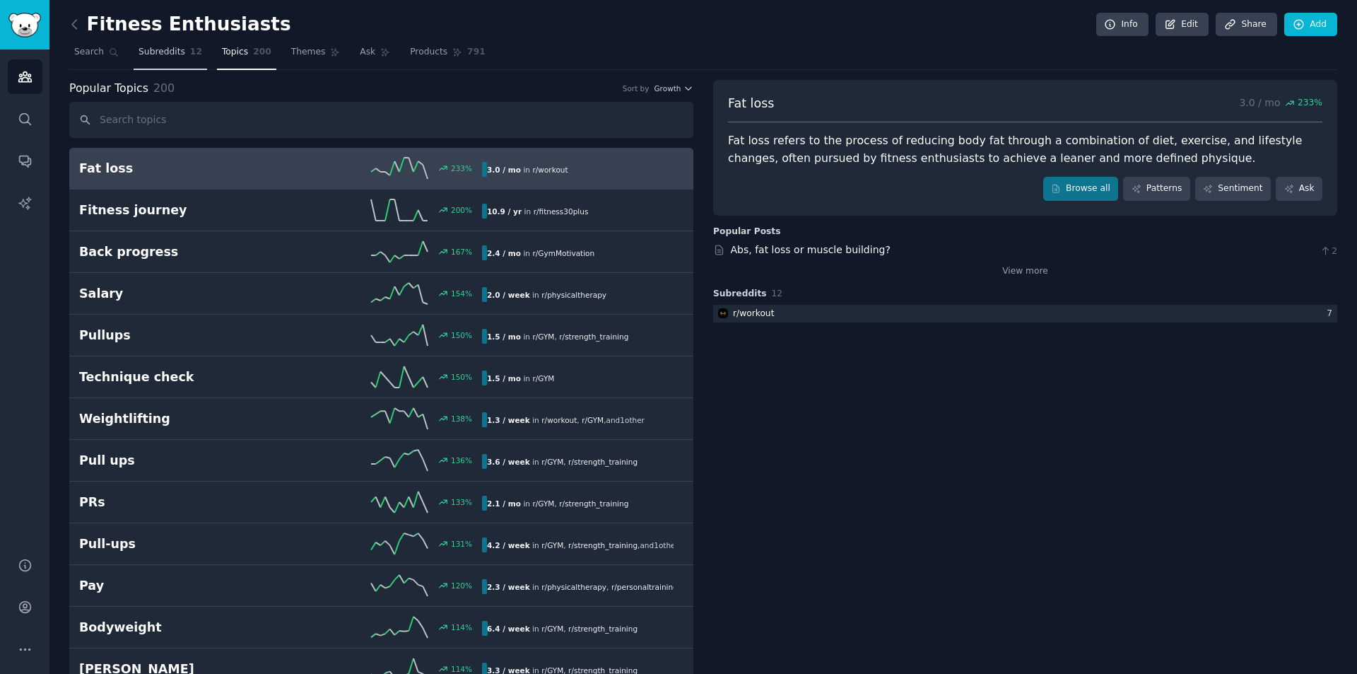
click at [190, 56] on span "12" at bounding box center [196, 52] width 12 height 13
